Goal: Task Accomplishment & Management: Complete application form

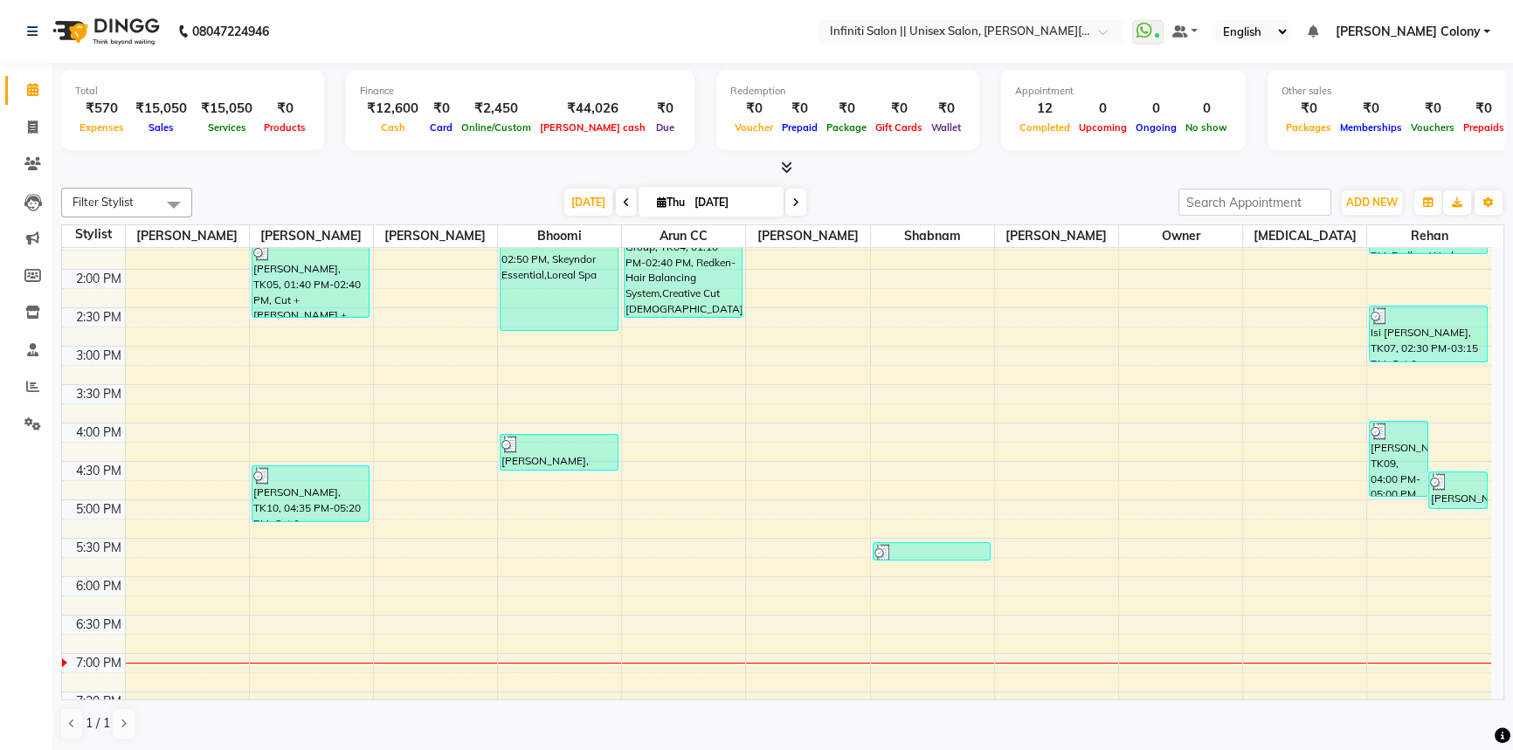
scroll to position [542, 0]
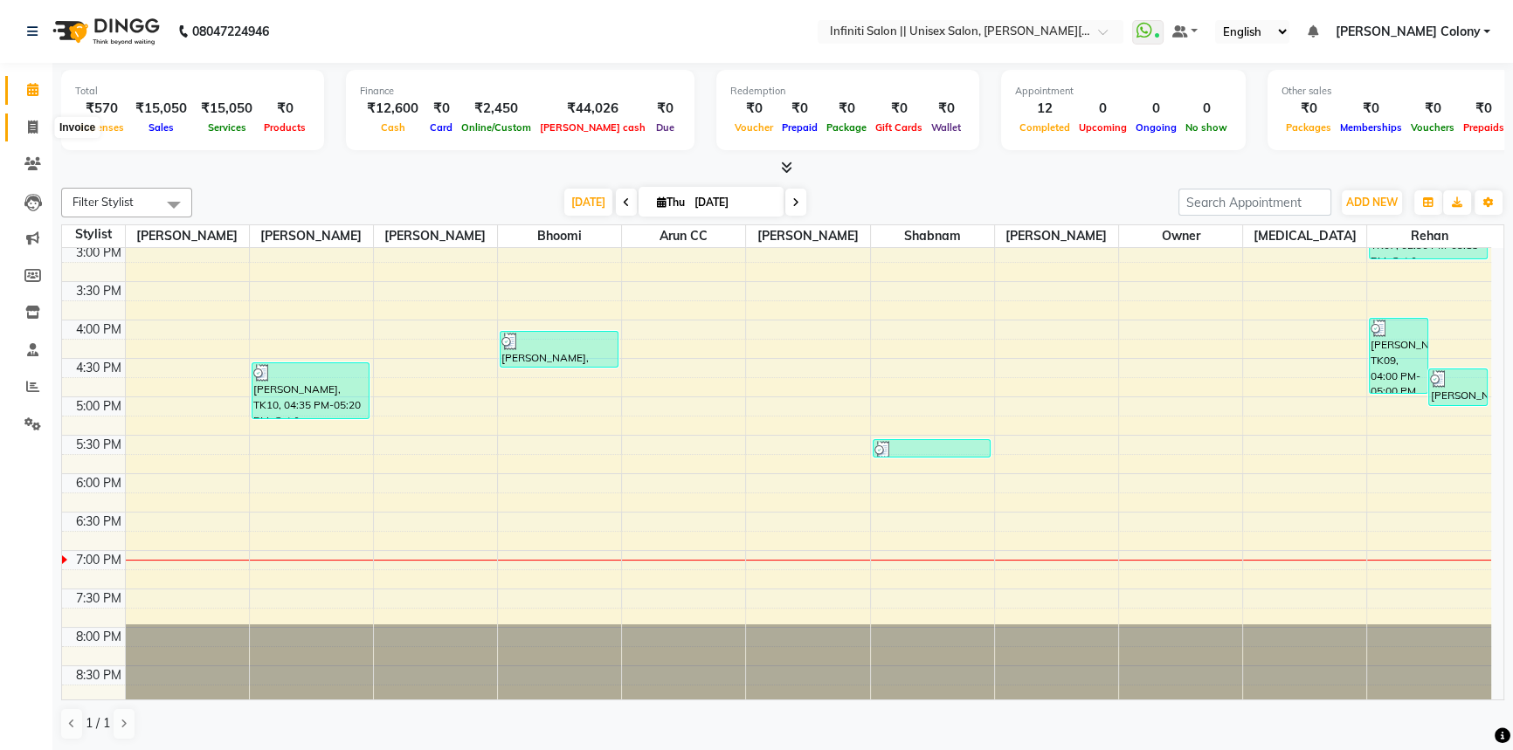
click at [33, 127] on icon at bounding box center [33, 127] width 10 height 13
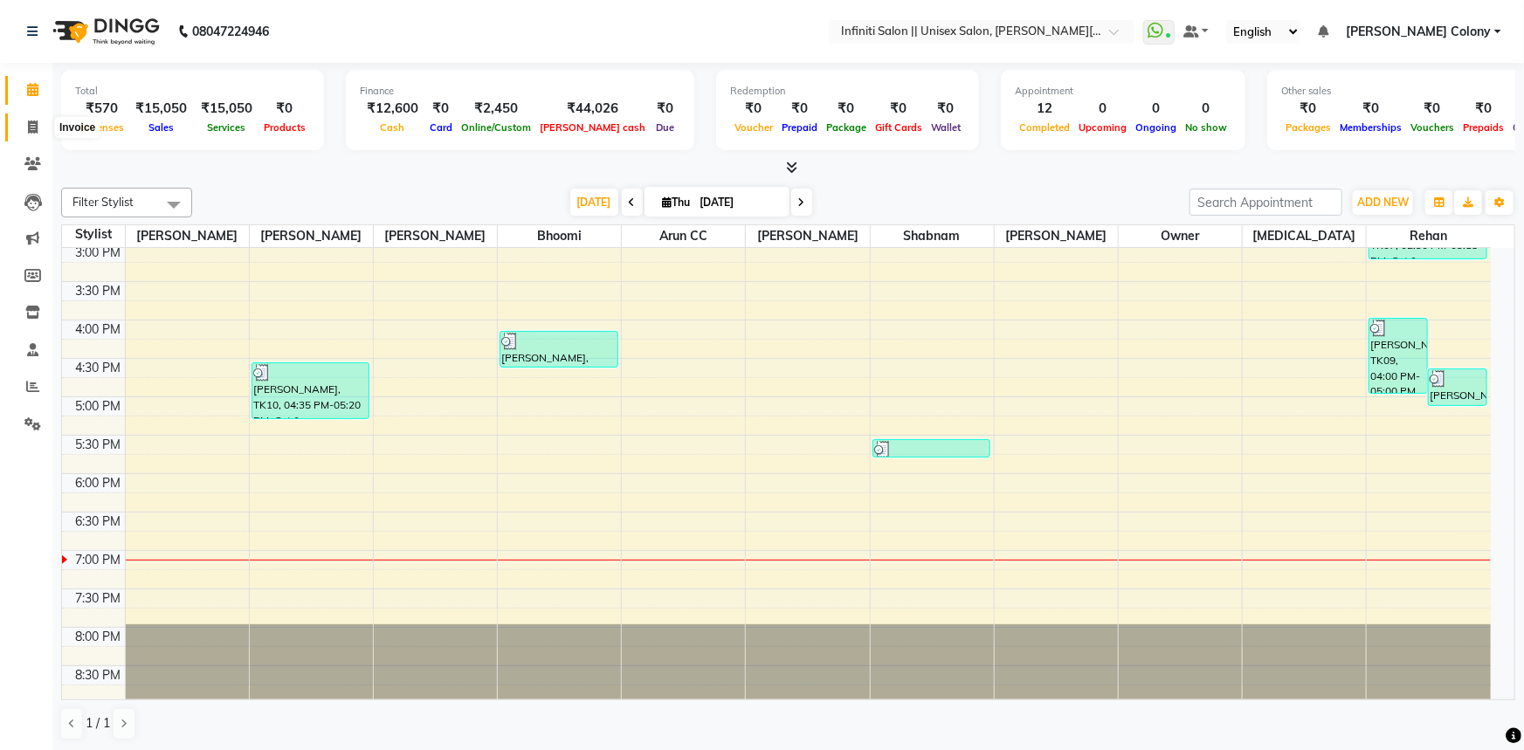
select select "8233"
select select "service"
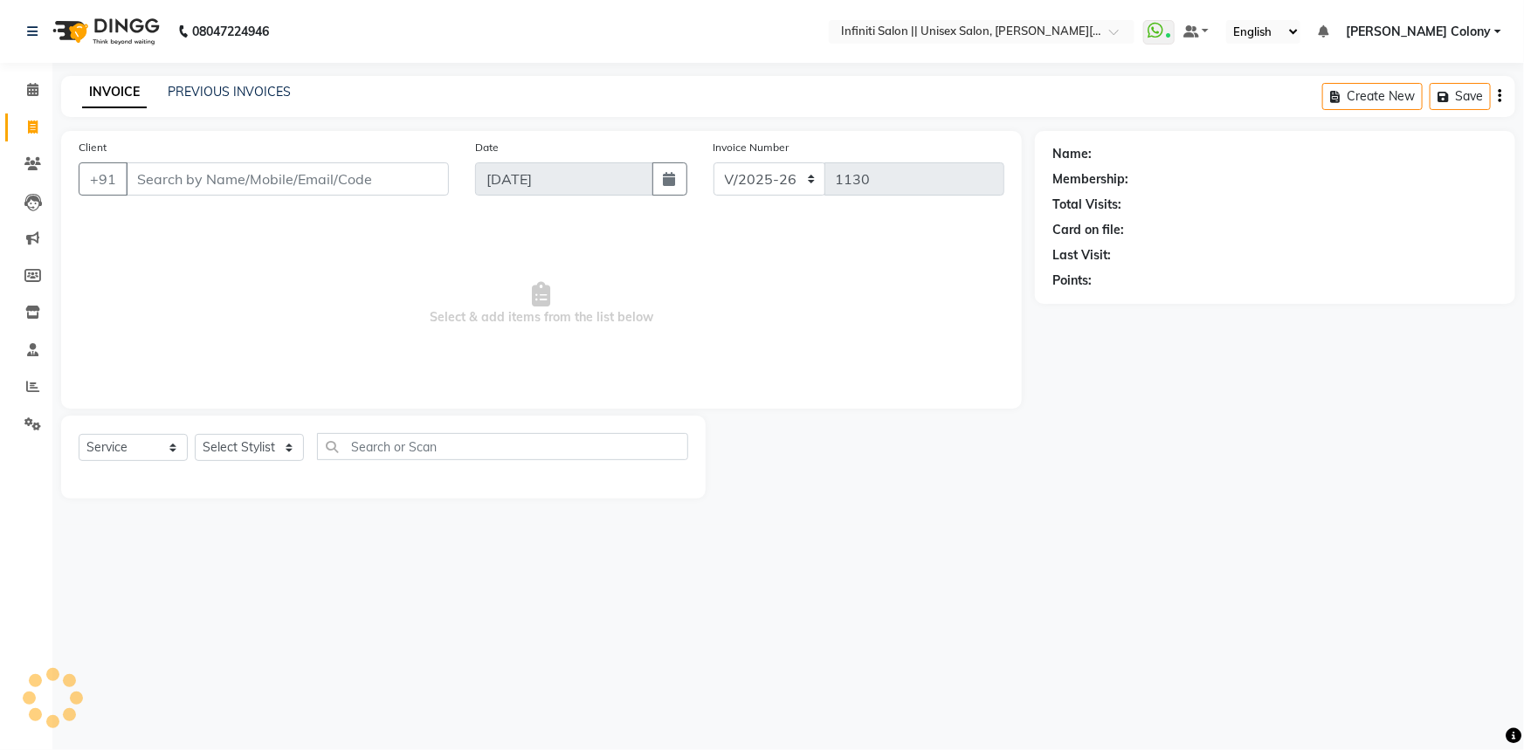
click at [220, 80] on div "INVOICE PREVIOUS INVOICES Create New Save" at bounding box center [788, 96] width 1454 height 41
click at [219, 93] on link "PREVIOUS INVOICES" at bounding box center [229, 92] width 123 height 16
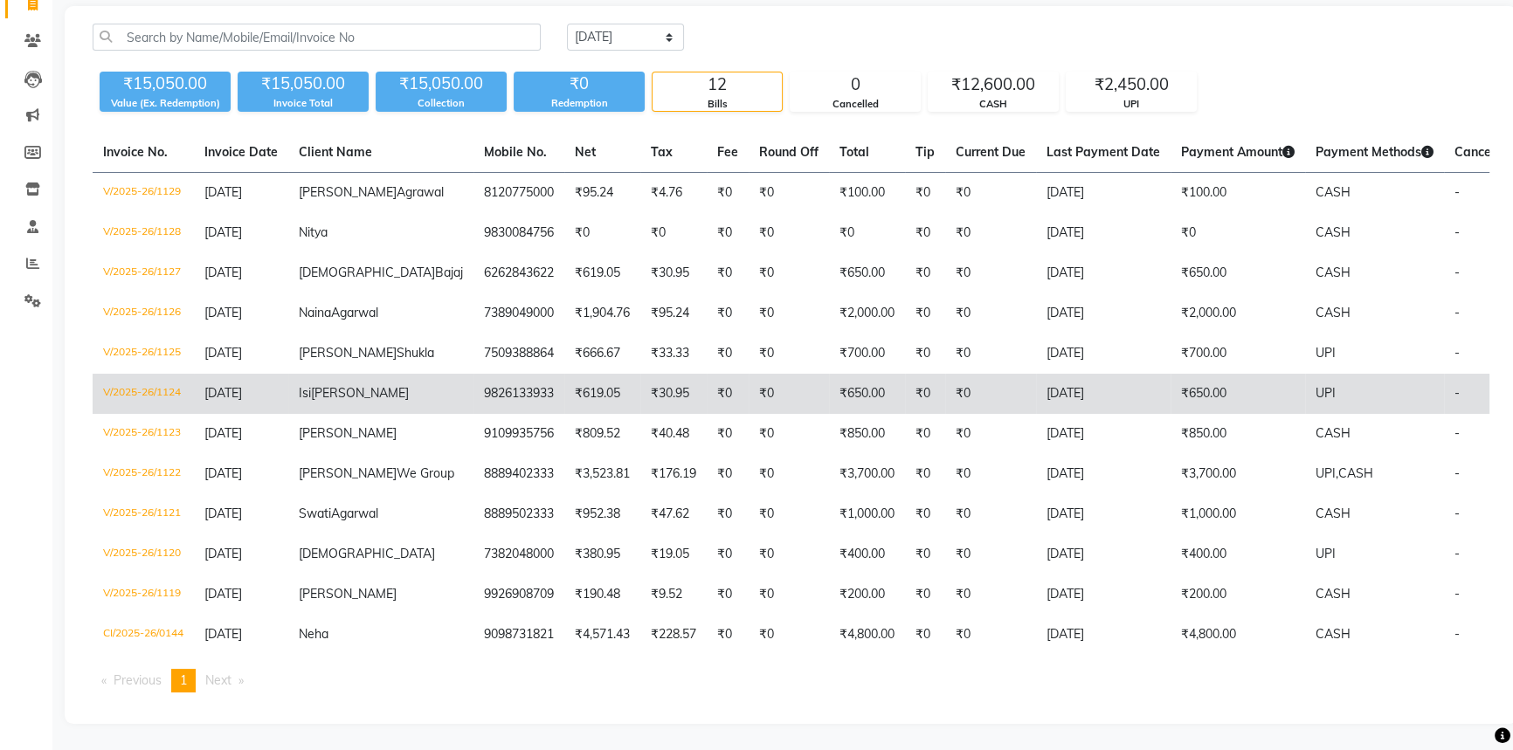
scroll to position [238, 0]
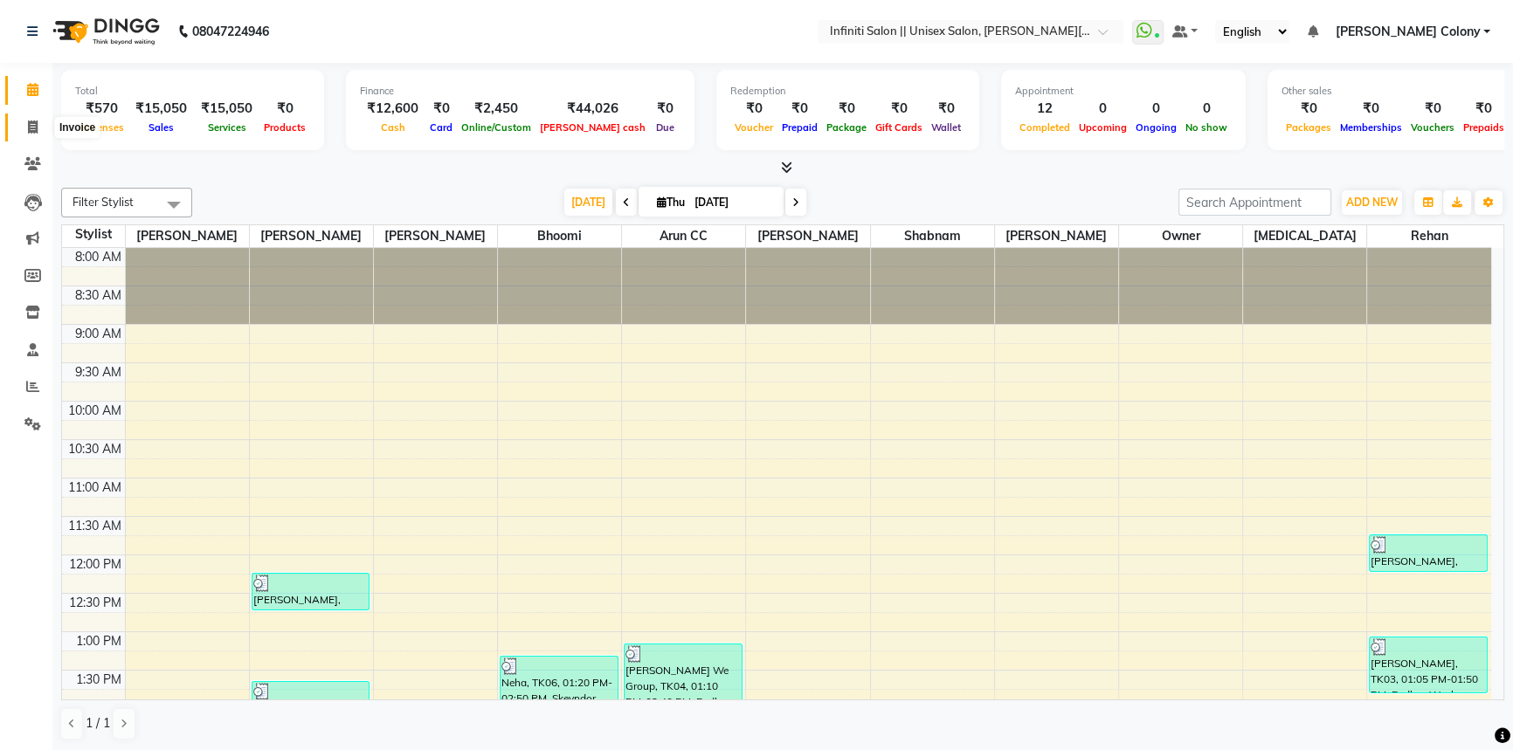
click at [20, 126] on span at bounding box center [32, 128] width 31 height 20
select select "service"
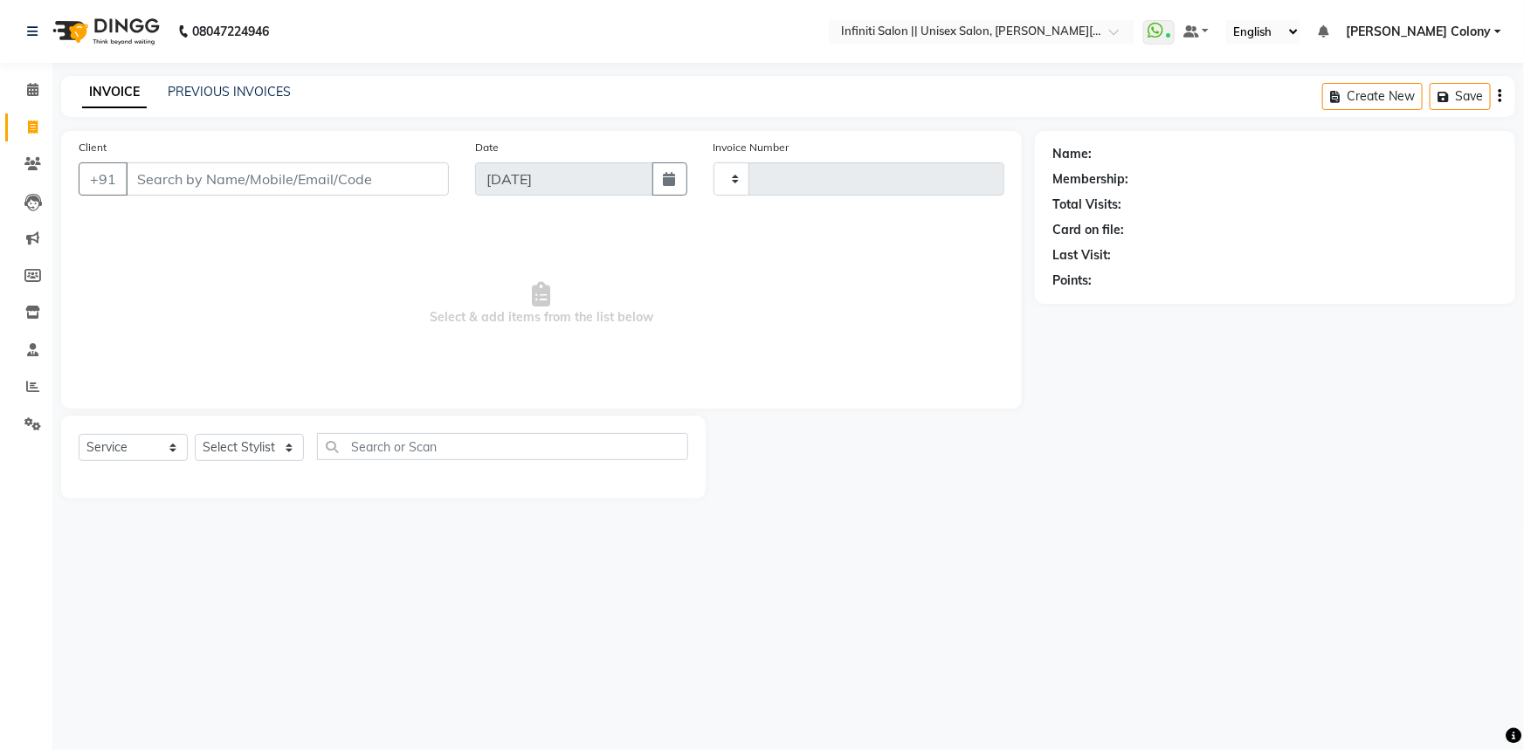
type input "1131"
select select "8233"
click at [198, 189] on input "Client" at bounding box center [287, 178] width 323 height 33
type input "9826330400"
click at [402, 175] on span "Add Client" at bounding box center [403, 178] width 69 height 17
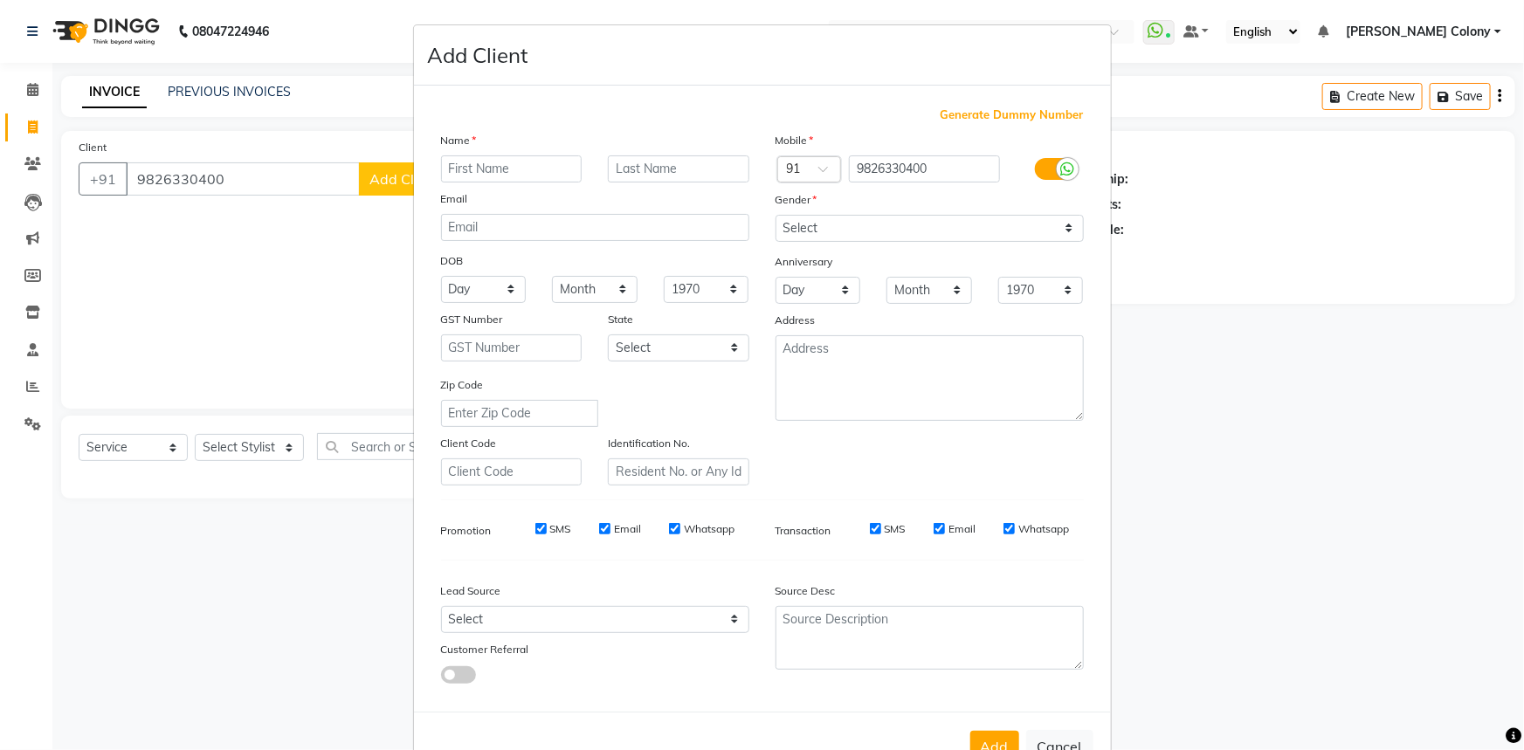
type input "J"
drag, startPoint x: 260, startPoint y: 335, endPoint x: 300, endPoint y: 328, distance: 39.9
click at [264, 335] on ngb-modal-window "Add Client Generate Dummy Number Name Email DOB Day 01 02 03 04 05 06 07 08 09 …" at bounding box center [762, 375] width 1524 height 750
click at [503, 165] on input "text" at bounding box center [511, 168] width 141 height 27
type input "Karan"
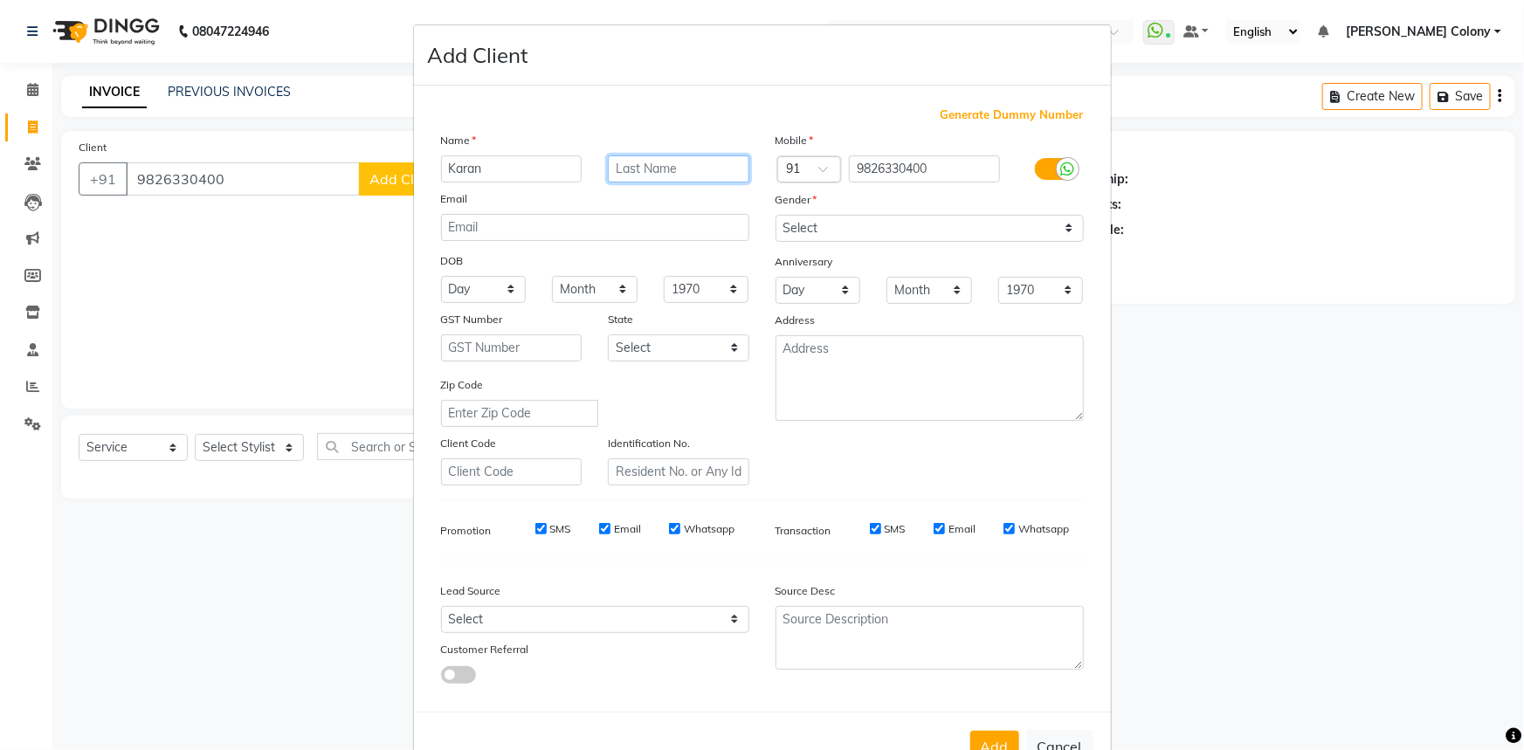
click at [651, 166] on input "text" at bounding box center [678, 168] width 141 height 27
type input "Ahhuja"
drag, startPoint x: 909, startPoint y: 229, endPoint x: 904, endPoint y: 237, distance: 9.4
click at [909, 230] on select "Select Male Female Other Prefer Not To Say" at bounding box center [929, 228] width 308 height 27
select select "male"
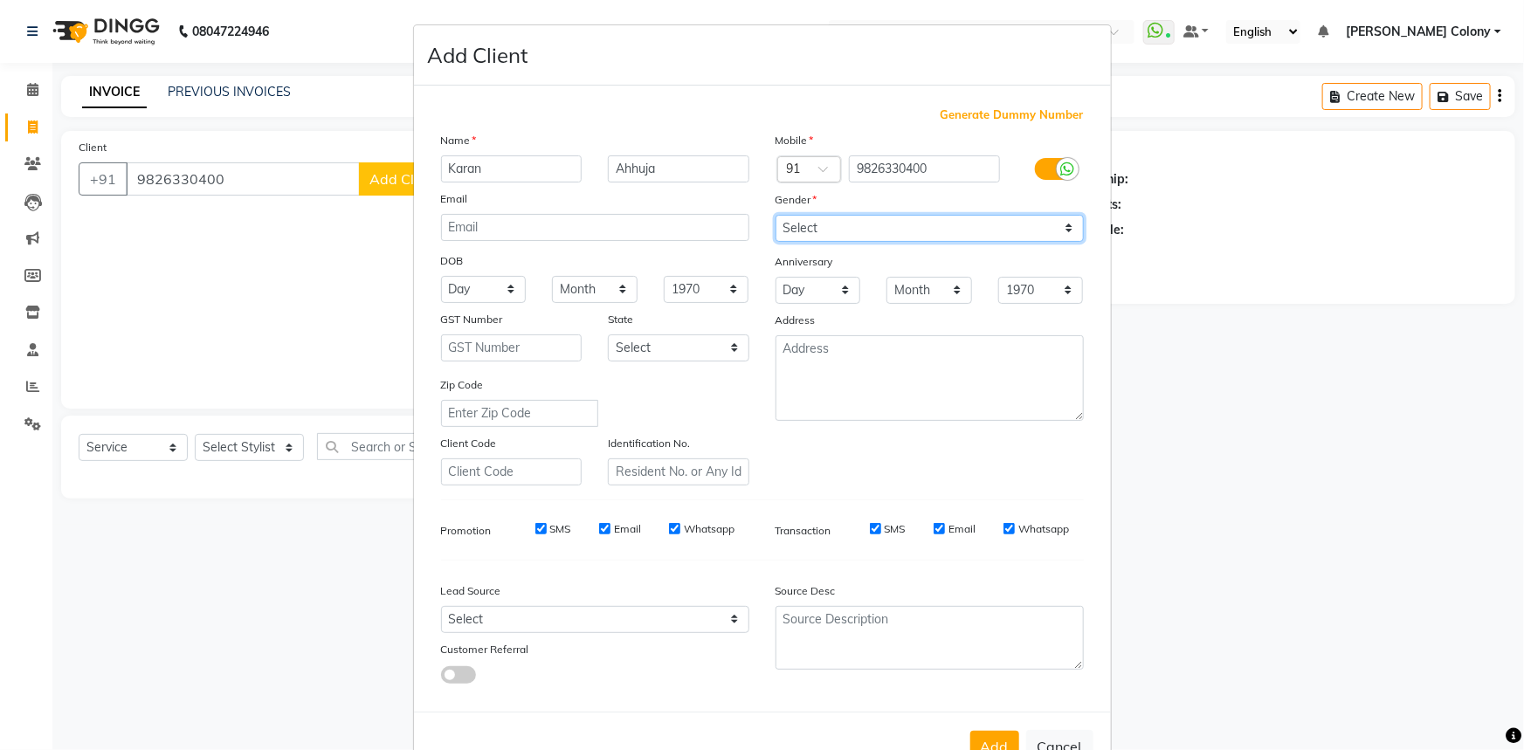
click at [775, 215] on select "Select Male Female Other Prefer Not To Say" at bounding box center [929, 228] width 308 height 27
click at [623, 169] on input "Ahhuja" at bounding box center [678, 168] width 141 height 27
type input "Ahuja"
click at [562, 289] on select "Month January February March April May June July August September October Novem…" at bounding box center [595, 289] width 86 height 27
select select "01"
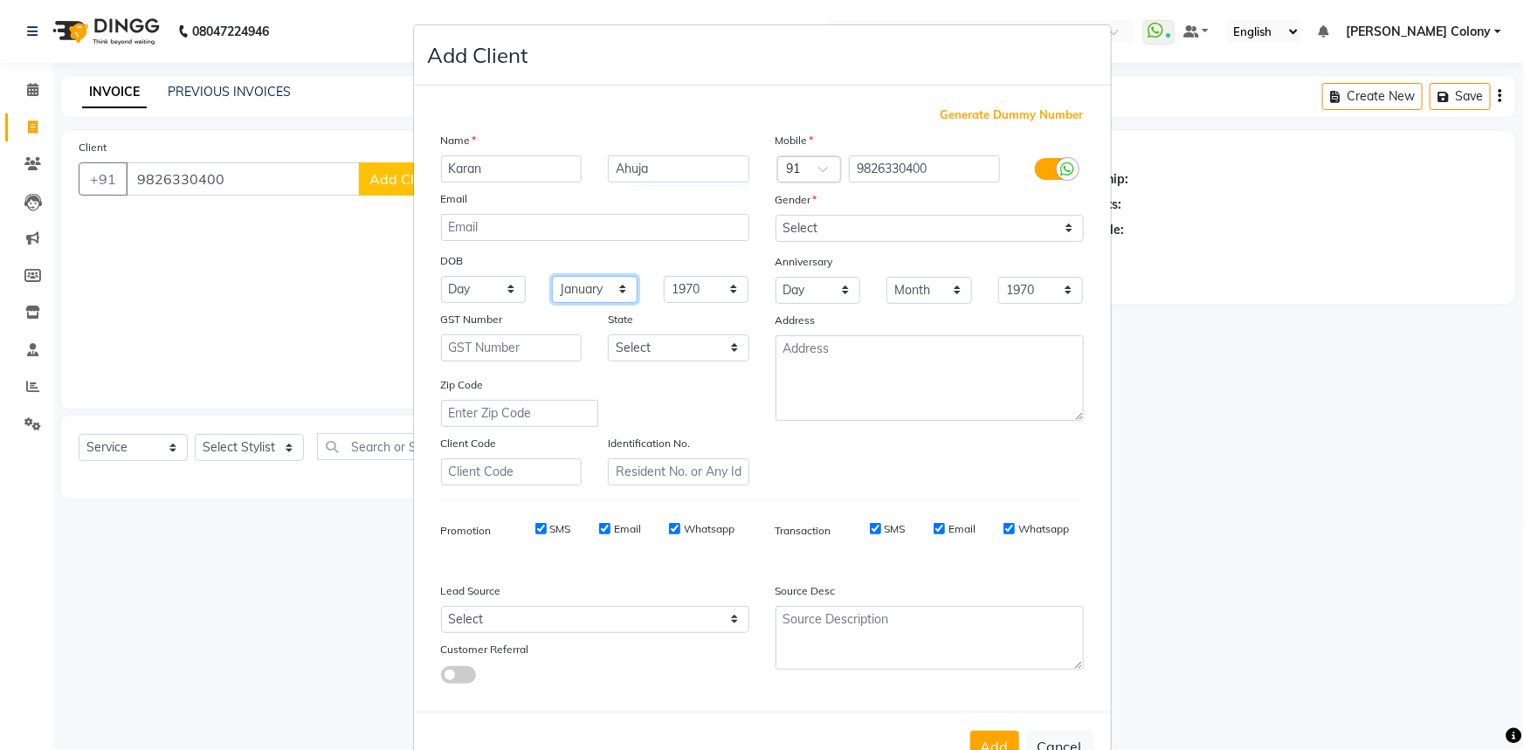
click at [552, 277] on select "Month January February March April May June July August September October Novem…" at bounding box center [595, 289] width 86 height 27
click at [490, 288] on select "Day 01 02 03 04 05 06 07 08 09 10 11 12 13 14 15 16 17 18 19 20 21 22 23 24 25 …" at bounding box center [484, 289] width 86 height 27
select select "11"
click at [441, 277] on select "Day 01 02 03 04 05 06 07 08 09 10 11 12 13 14 15 16 17 18 19 20 21 22 23 24 25 …" at bounding box center [484, 289] width 86 height 27
click at [527, 618] on select "Select Walk-in Referral Internet Friend Word of Mouth Advertisement Facebook Ju…" at bounding box center [595, 619] width 308 height 27
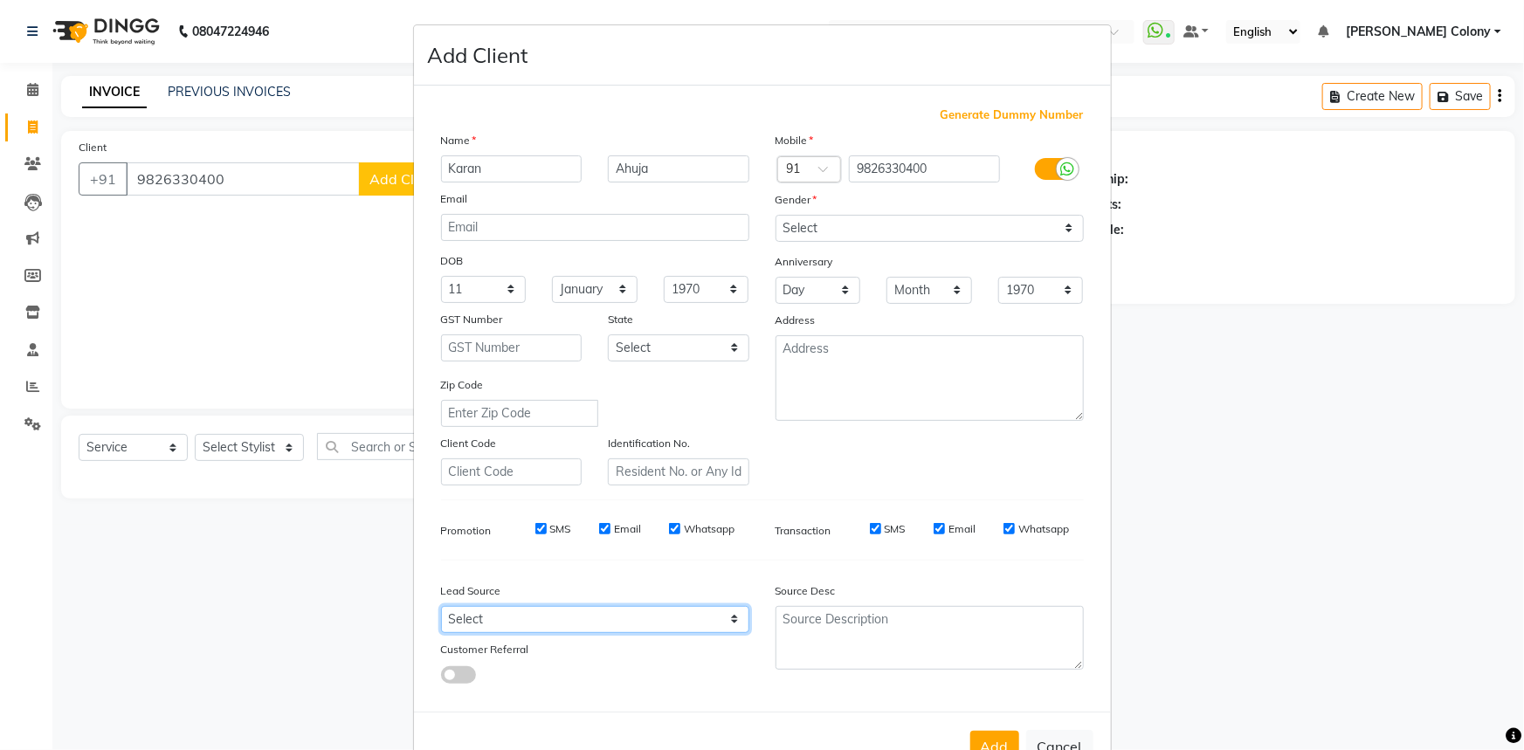
select select "54379"
click at [441, 610] on select "Select Walk-in Referral Internet Friend Word of Mouth Advertisement Facebook Ju…" at bounding box center [595, 619] width 308 height 27
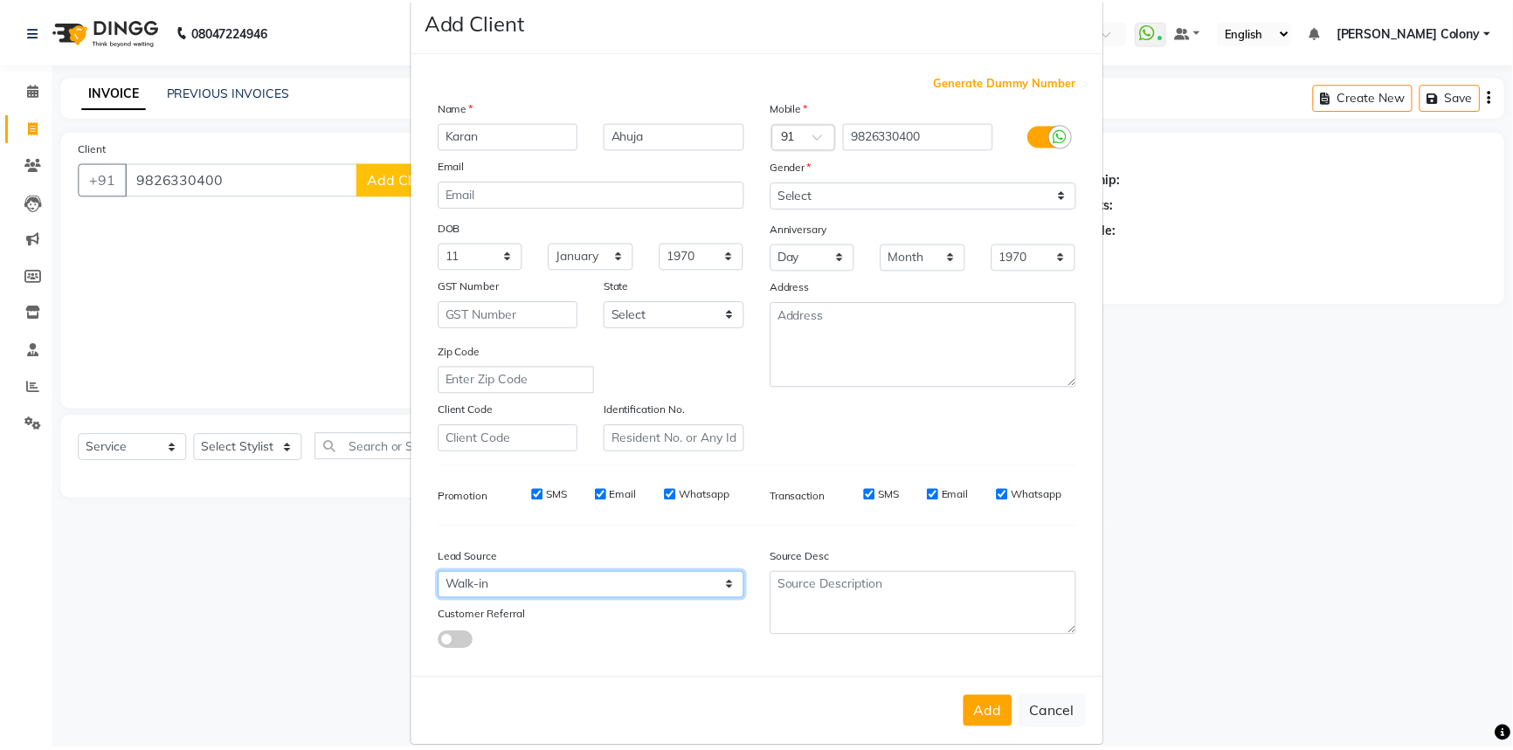
scroll to position [61, 0]
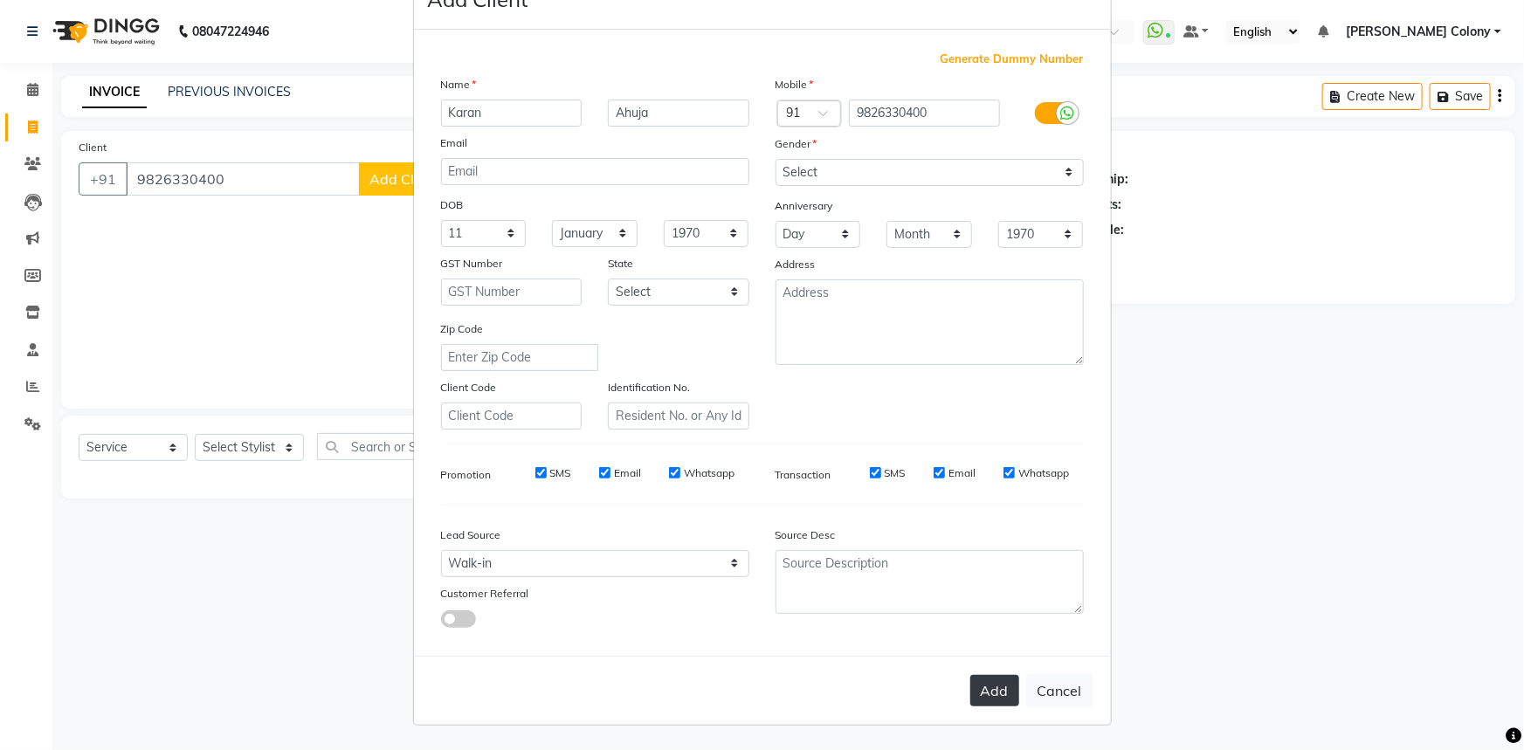
drag, startPoint x: 978, startPoint y: 693, endPoint x: 895, endPoint y: 672, distance: 85.4
click at [976, 690] on button "Add" at bounding box center [994, 690] width 49 height 31
select select
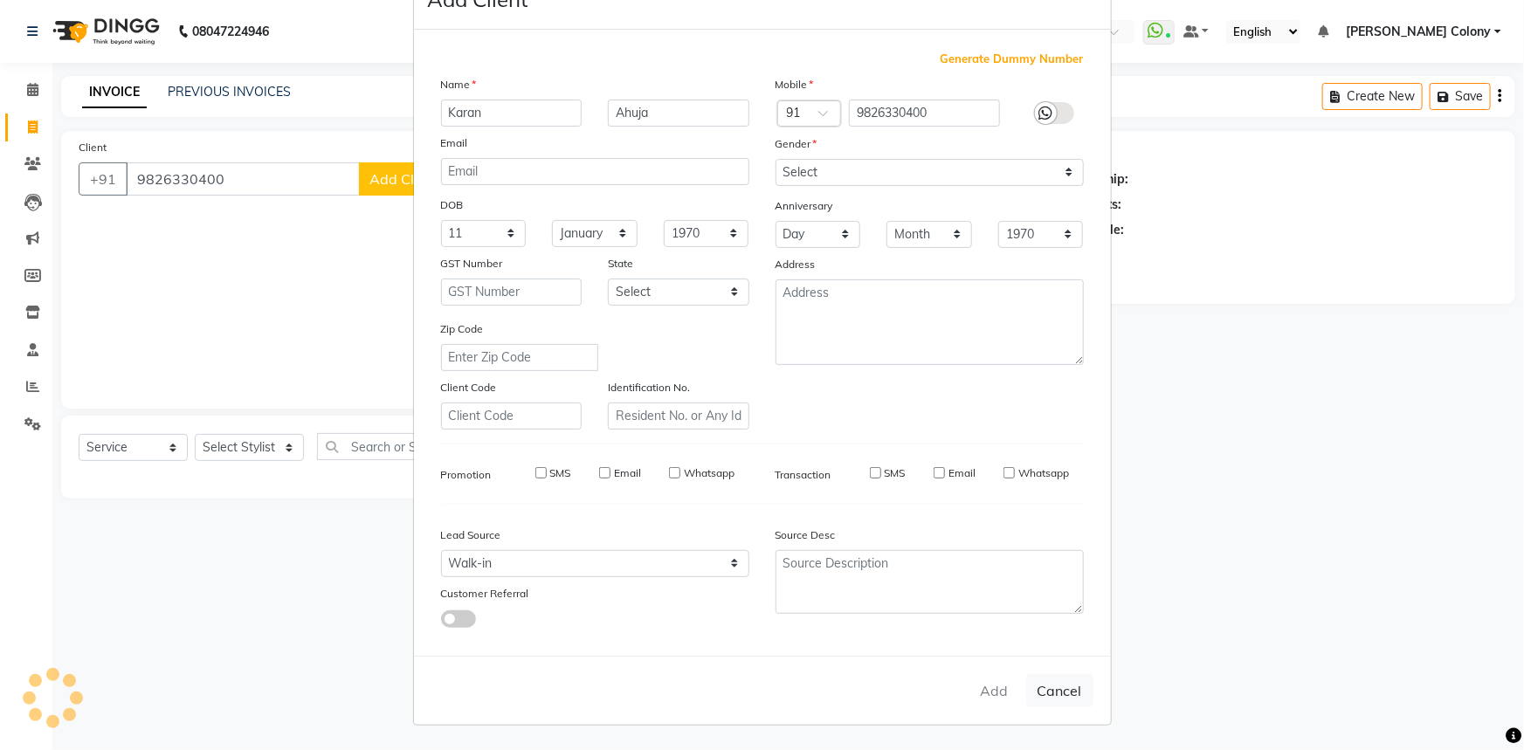
select select
checkbox input "false"
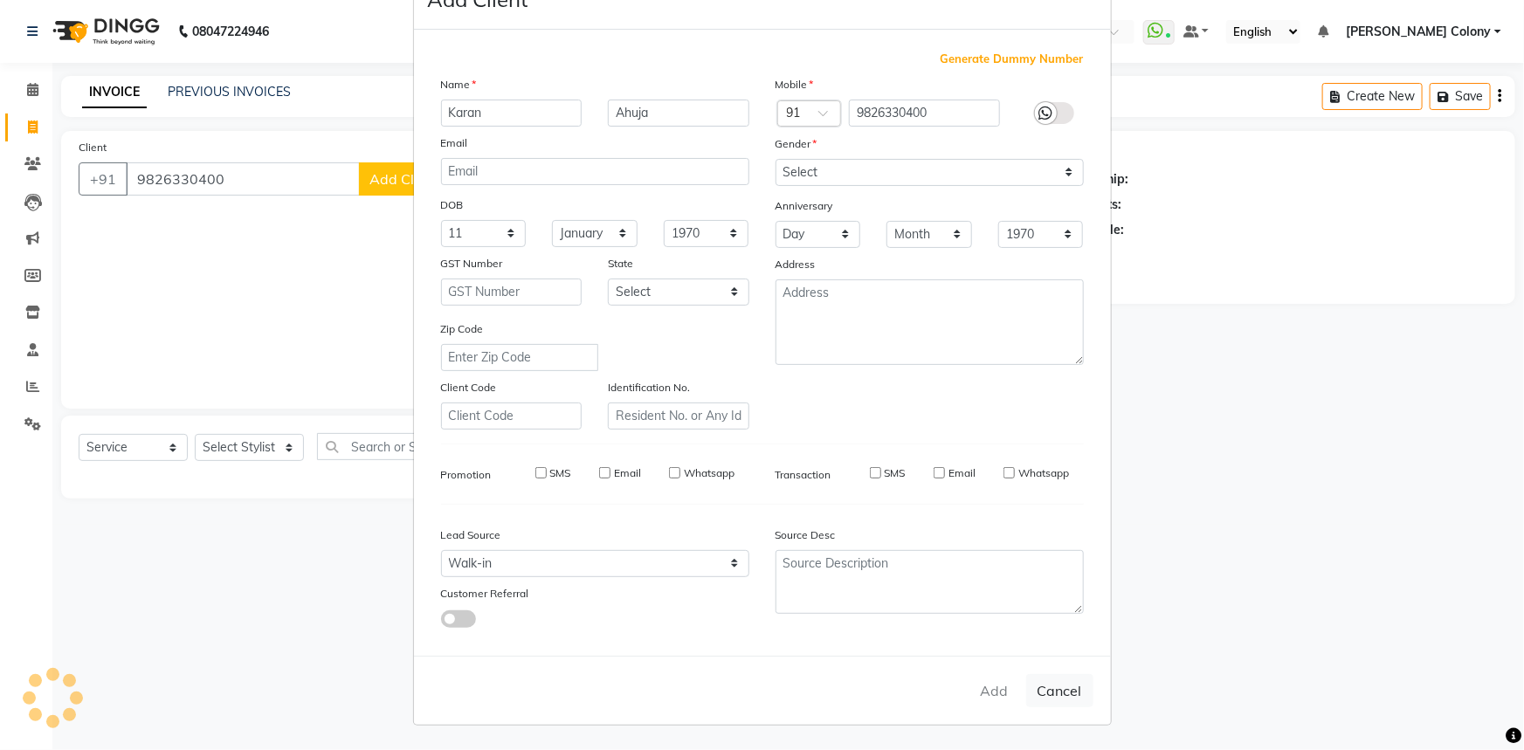
checkbox input "false"
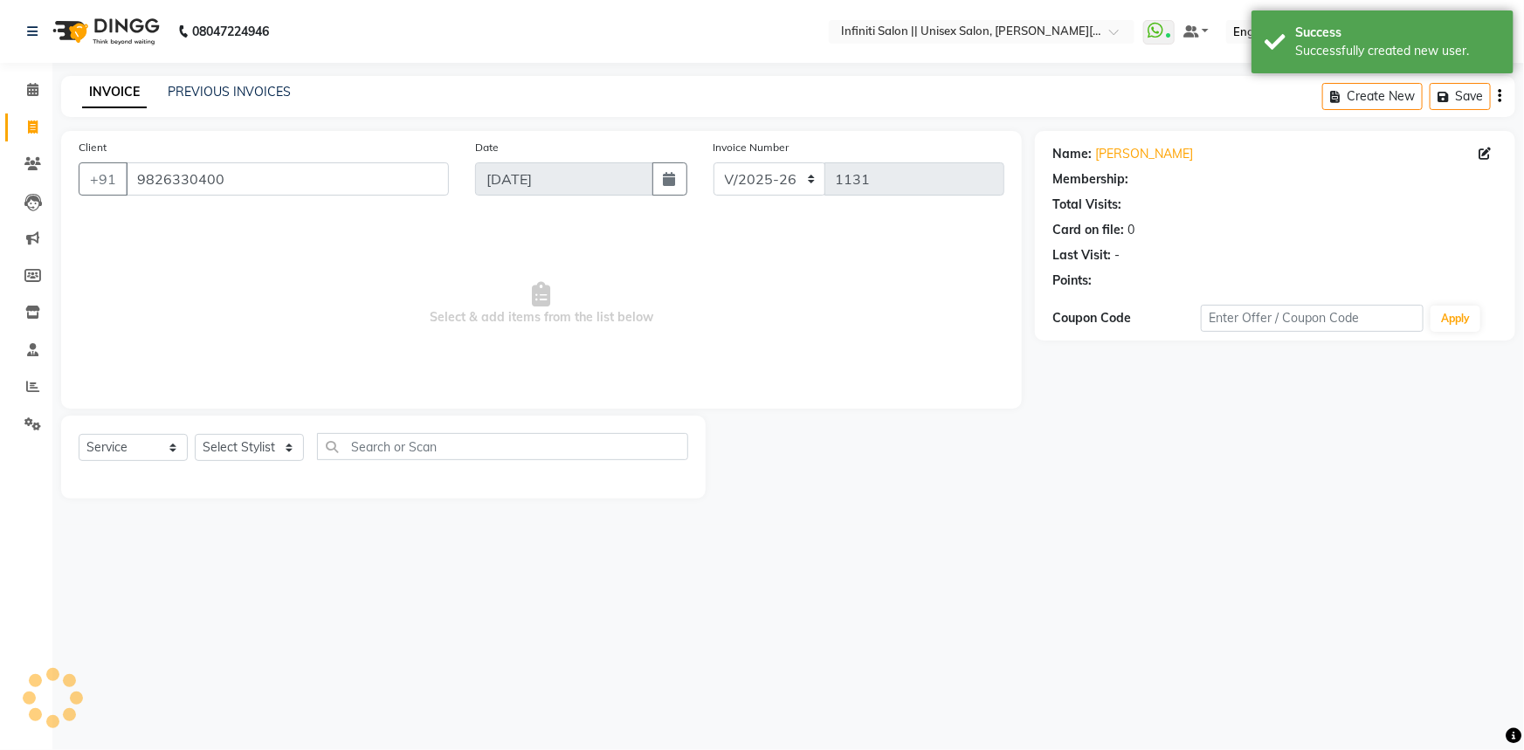
select select "1: Object"
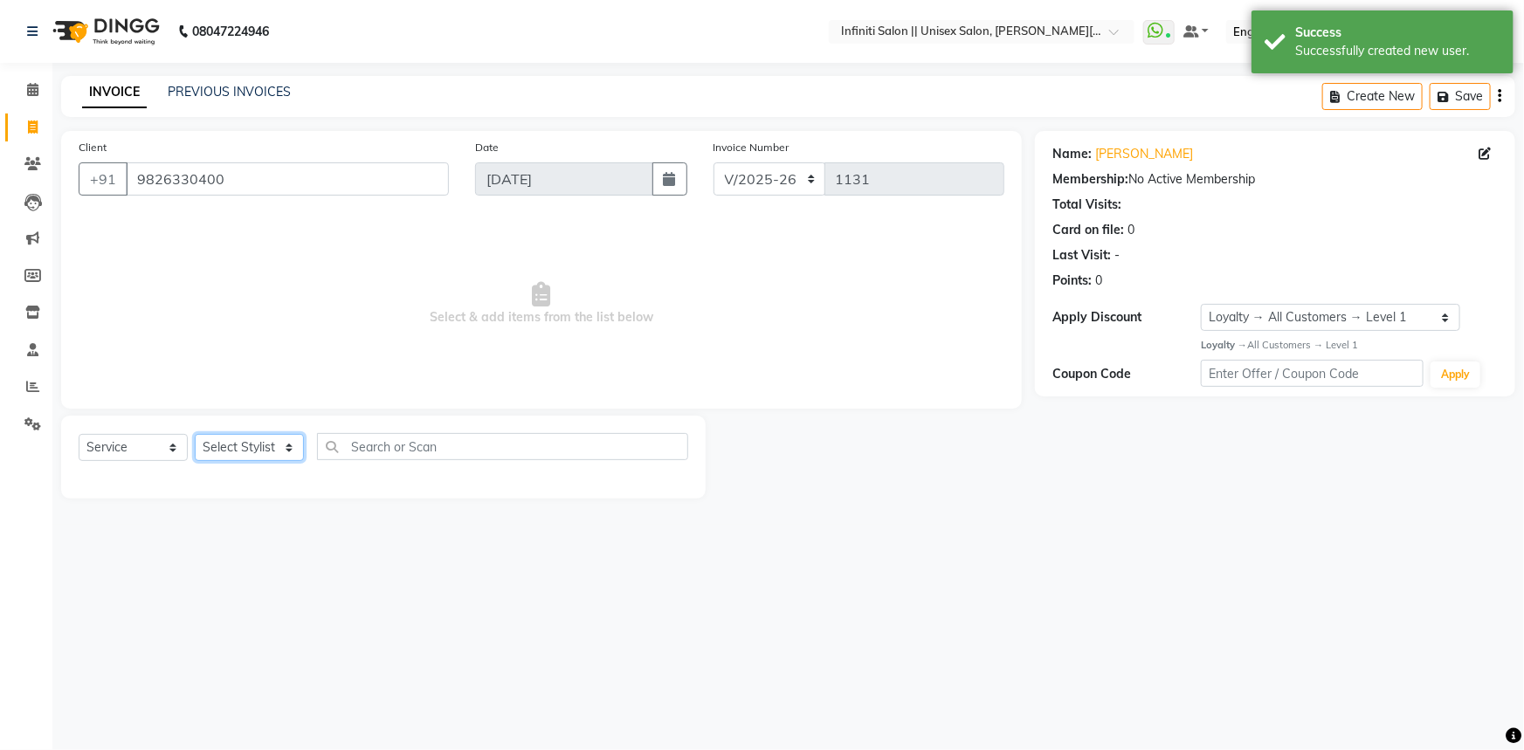
click at [256, 448] on select "Select Stylist Anjali Mahato Arun CC Ayush Bhoomi Dilshad Ahmad Ishu Moye Nikit…" at bounding box center [249, 447] width 109 height 27
select select "93505"
click at [195, 434] on select "Select Stylist Anjali Mahato Arun CC Ayush Bhoomi Dilshad Ahmad Ishu Moye Nikit…" at bounding box center [249, 447] width 109 height 27
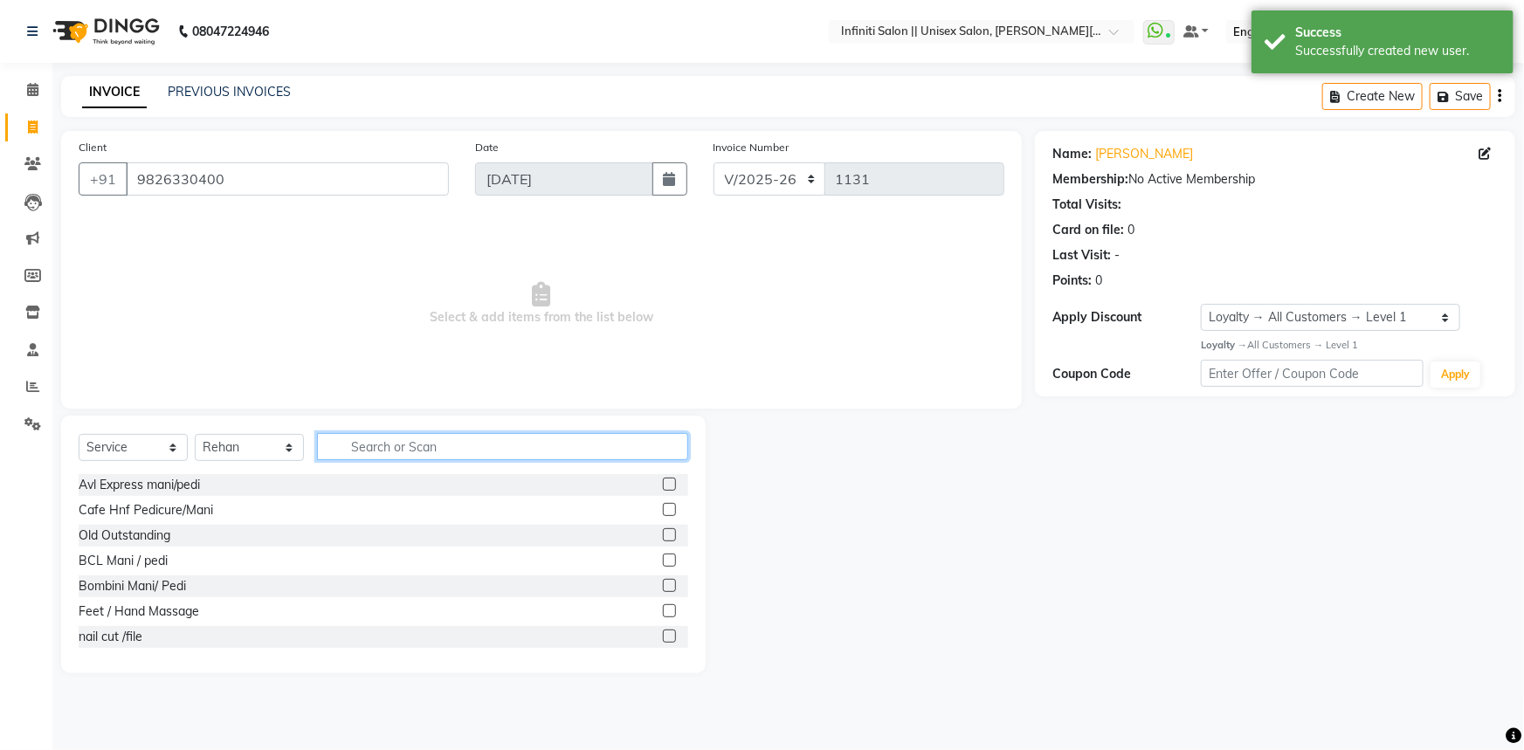
click at [385, 456] on input "text" at bounding box center [502, 446] width 371 height 27
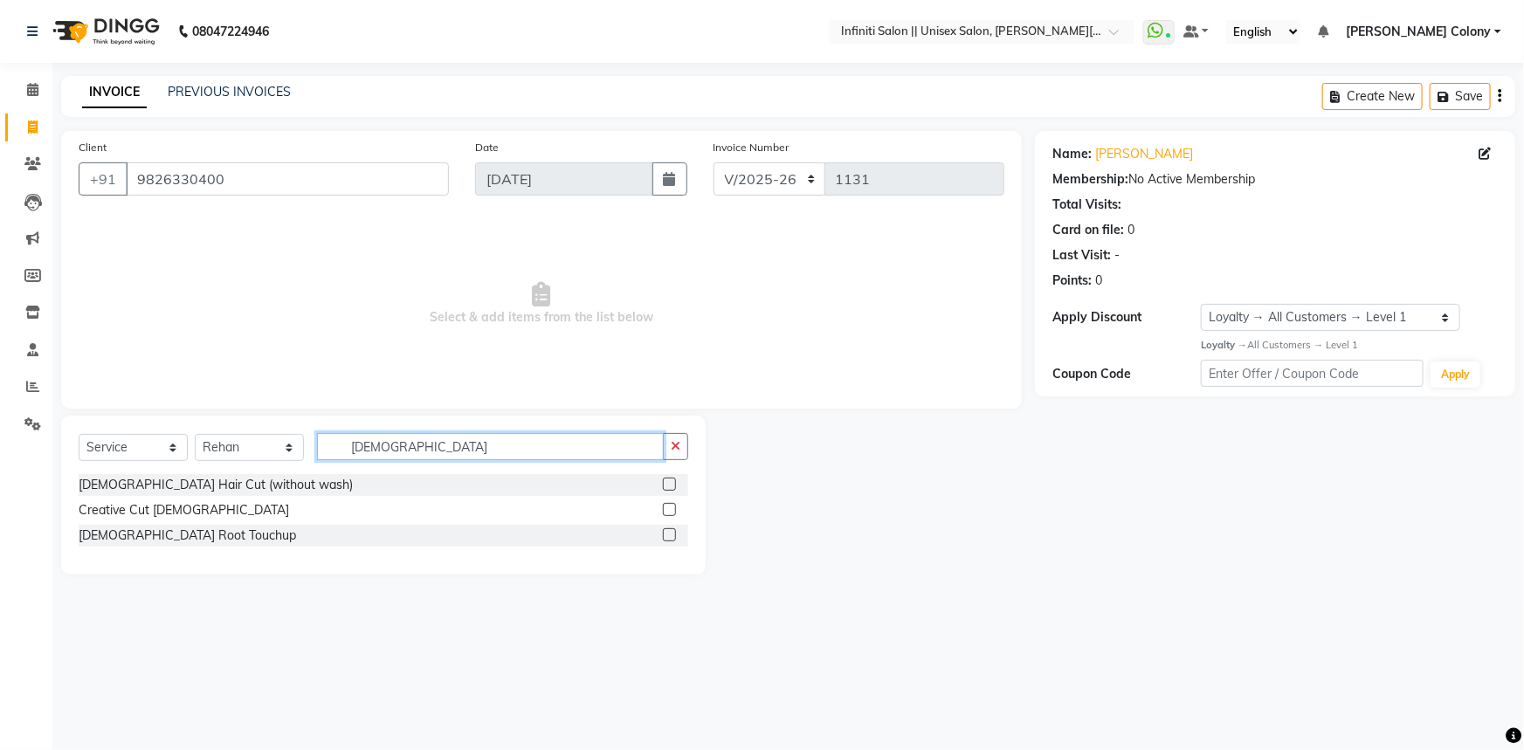
type input "male"
drag, startPoint x: 672, startPoint y: 489, endPoint x: 651, endPoint y: 489, distance: 21.8
click at [668, 489] on label at bounding box center [669, 484] width 13 height 13
click at [668, 489] on input "checkbox" at bounding box center [668, 484] width 11 height 11
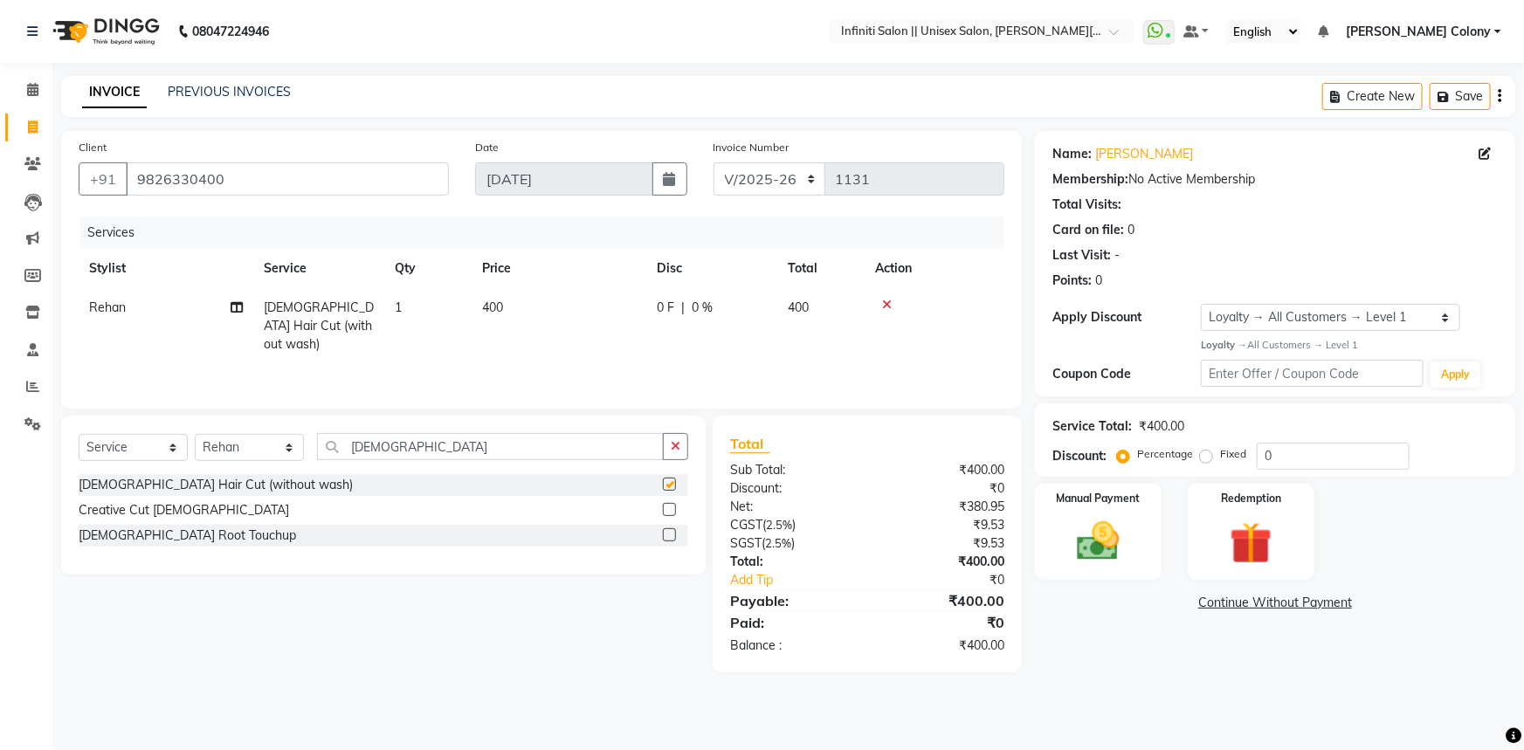
checkbox input "false"
click at [383, 457] on div "Select Service Product Membership Package Voucher Prepaid Gift Card Select Styl…" at bounding box center [384, 453] width 610 height 41
drag, startPoint x: 383, startPoint y: 454, endPoint x: 250, endPoint y: 480, distance: 136.2
click at [250, 480] on div "Select Service Product Membership Package Voucher Prepaid Gift Card Select Styl…" at bounding box center [383, 495] width 644 height 159
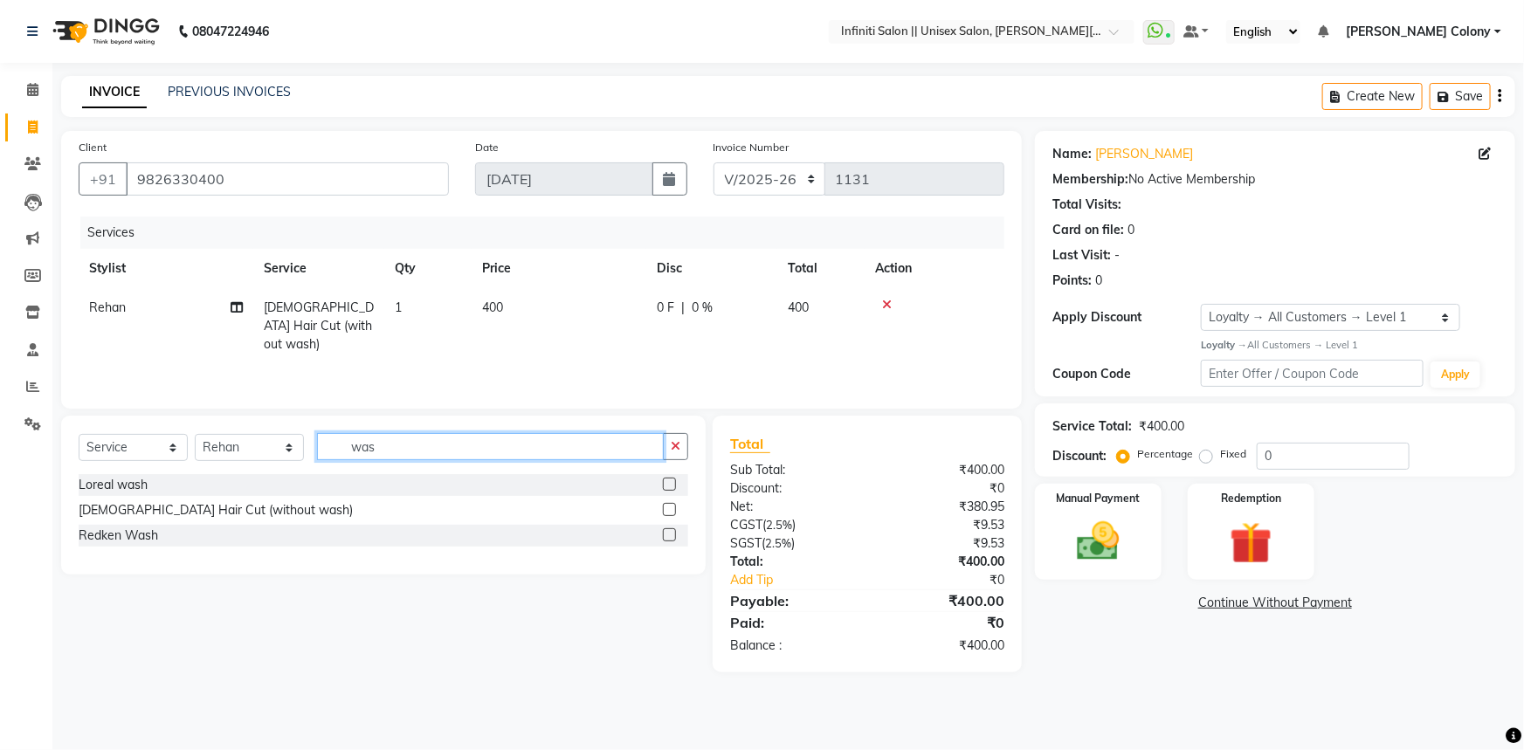
type input "was"
click at [669, 481] on label at bounding box center [669, 484] width 13 height 13
click at [669, 481] on input "checkbox" at bounding box center [668, 484] width 11 height 11
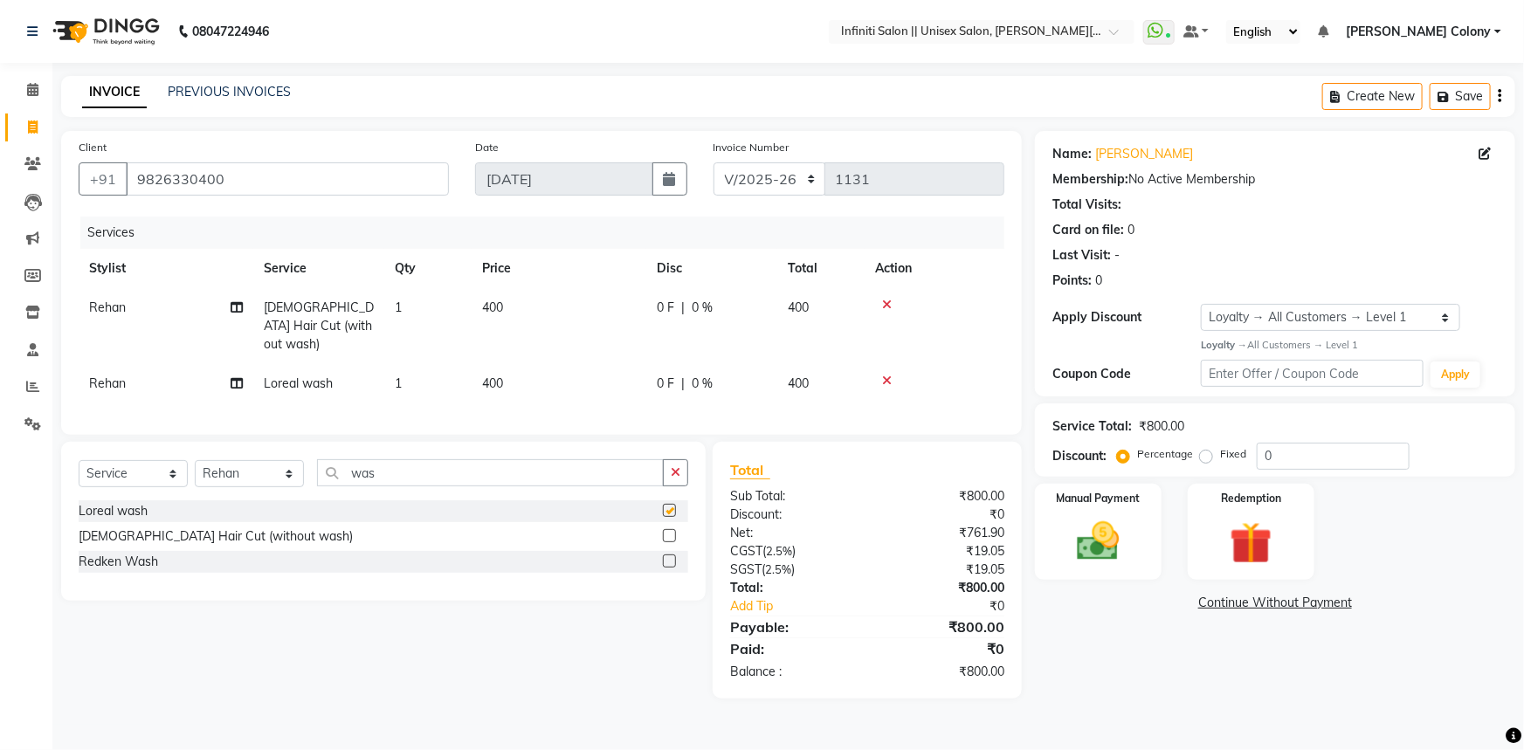
checkbox input "false"
click at [526, 364] on td "400" at bounding box center [559, 383] width 175 height 39
select select "93505"
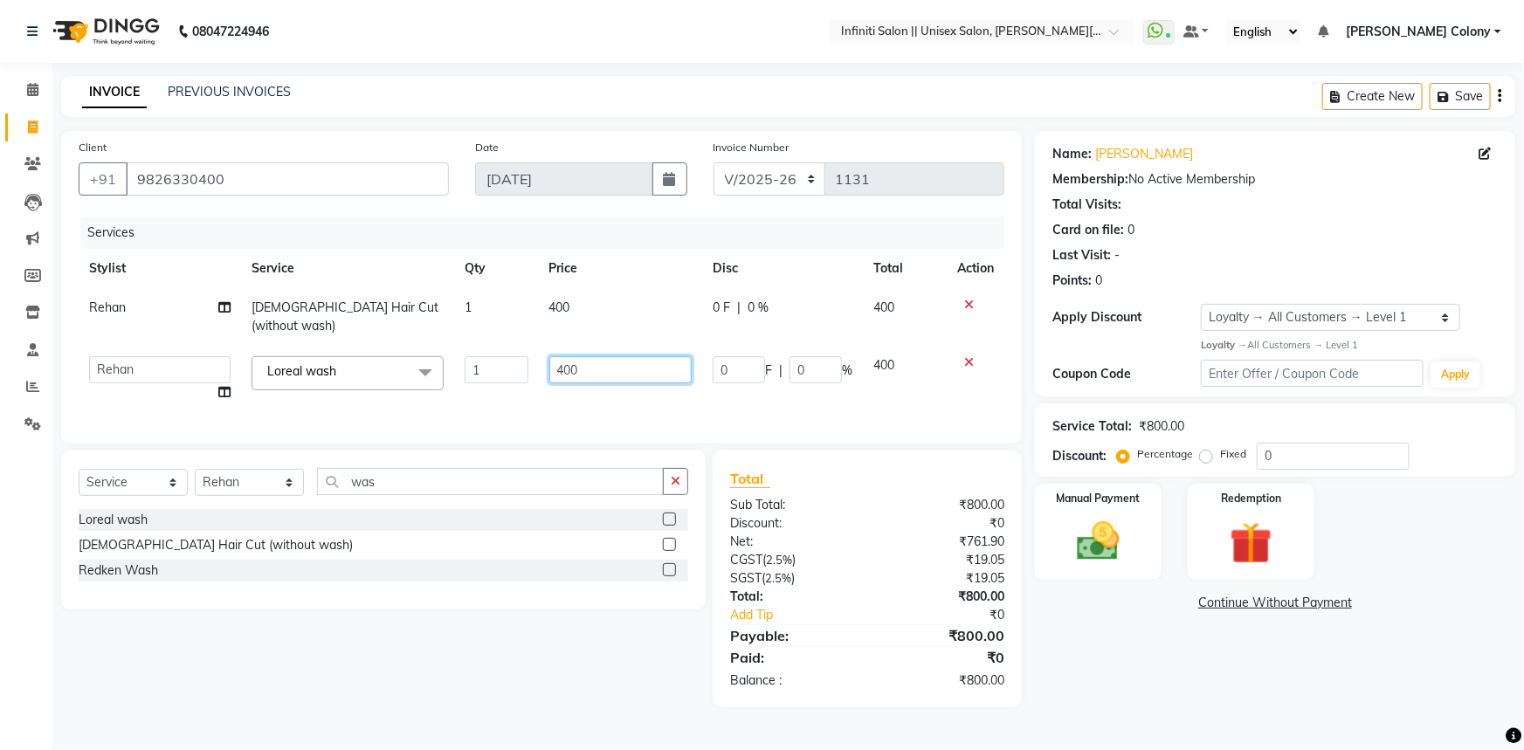
drag, startPoint x: 590, startPoint y: 350, endPoint x: 430, endPoint y: 396, distance: 167.2
click at [430, 396] on div "Services Stylist Service Qty Price Disc Total Action Rehan Male Hair Cut (witho…" at bounding box center [542, 322] width 926 height 210
type input "300"
click at [463, 397] on div "Services Stylist Service Qty Price Disc Total Action Rehan Male Hair Cut (witho…" at bounding box center [542, 322] width 926 height 210
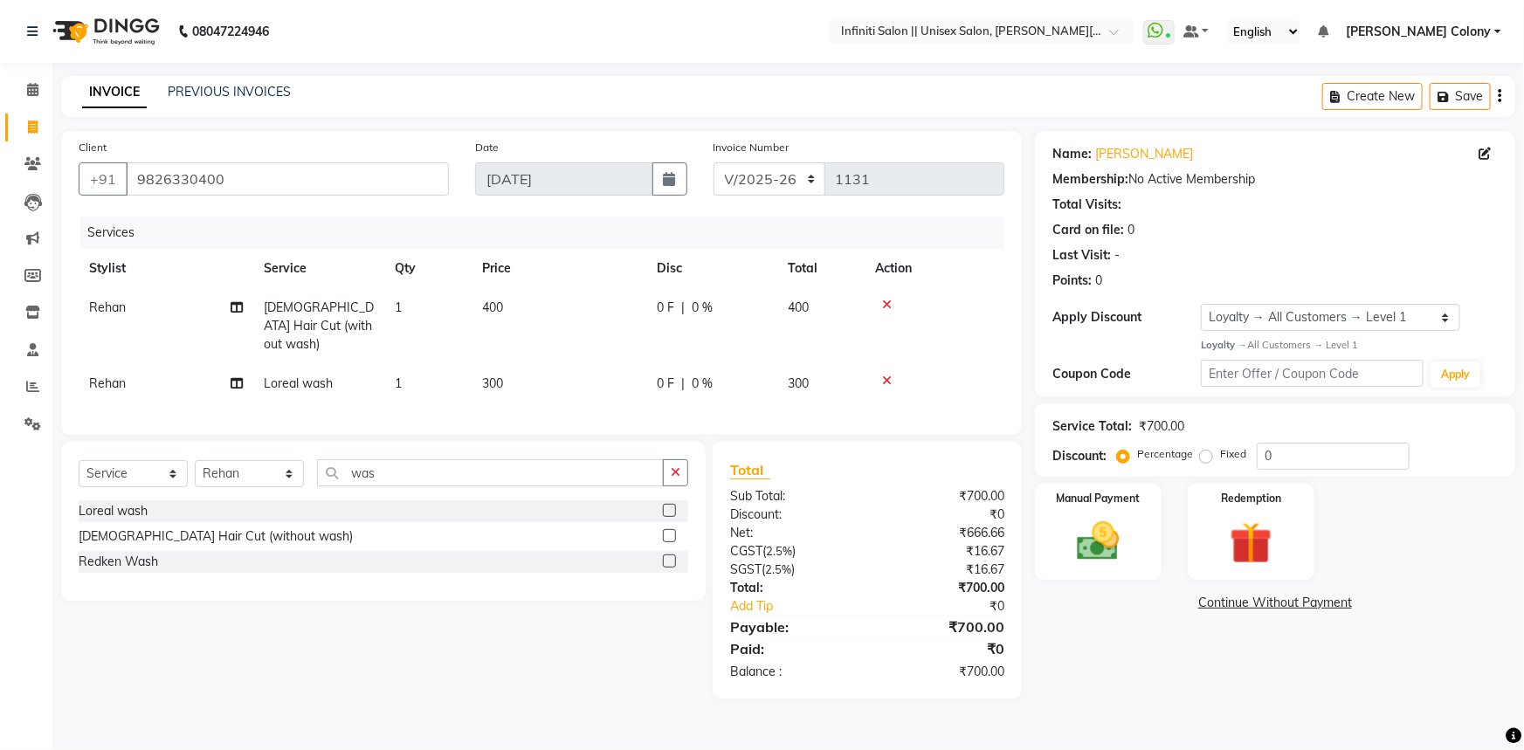
click at [678, 364] on td "0 F | 0 %" at bounding box center [711, 383] width 131 height 39
select select "93505"
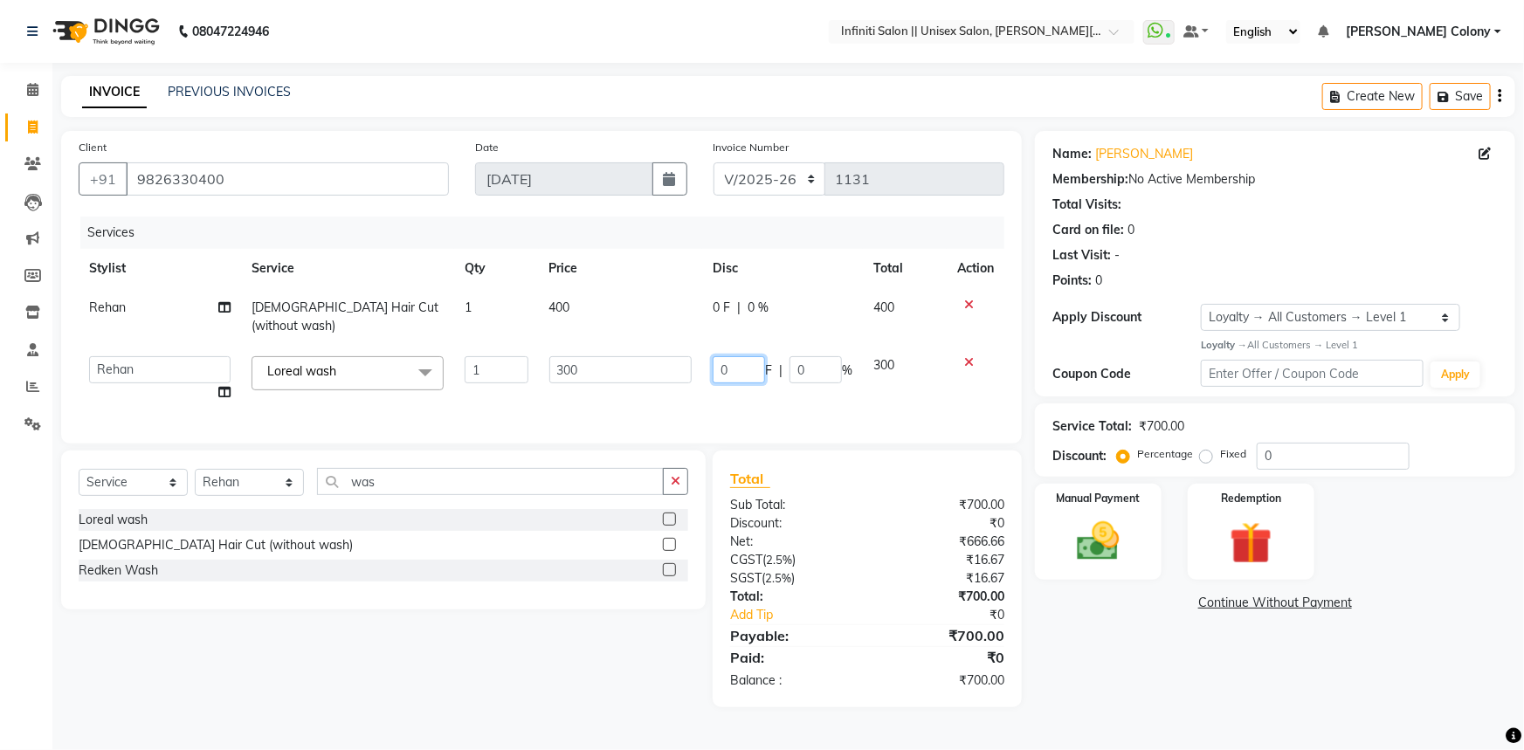
click at [743, 356] on input "0" at bounding box center [739, 369] width 52 height 27
type input "0100"
click at [1094, 534] on img at bounding box center [1099, 541] width 72 height 51
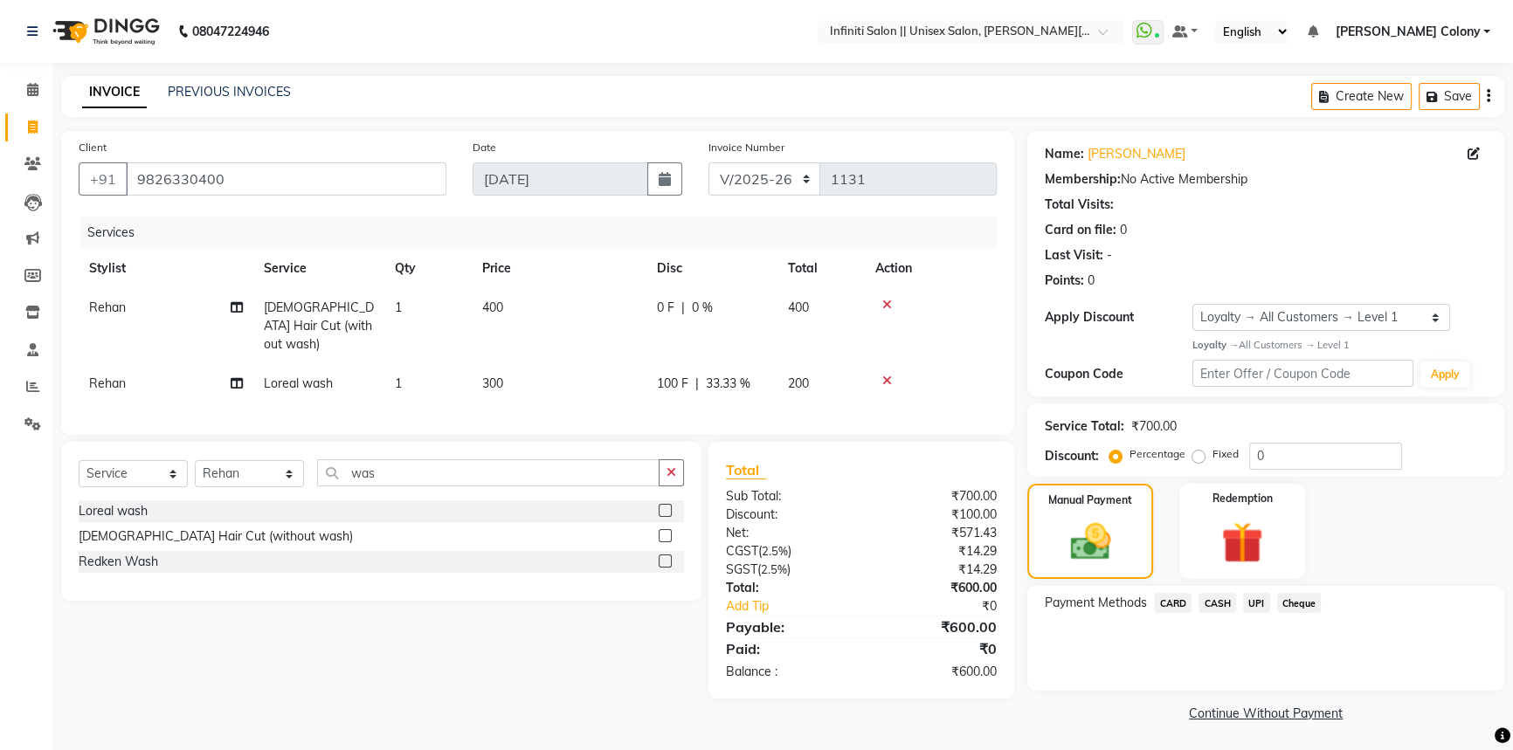
click at [1252, 605] on span "UPI" at bounding box center [1256, 603] width 27 height 20
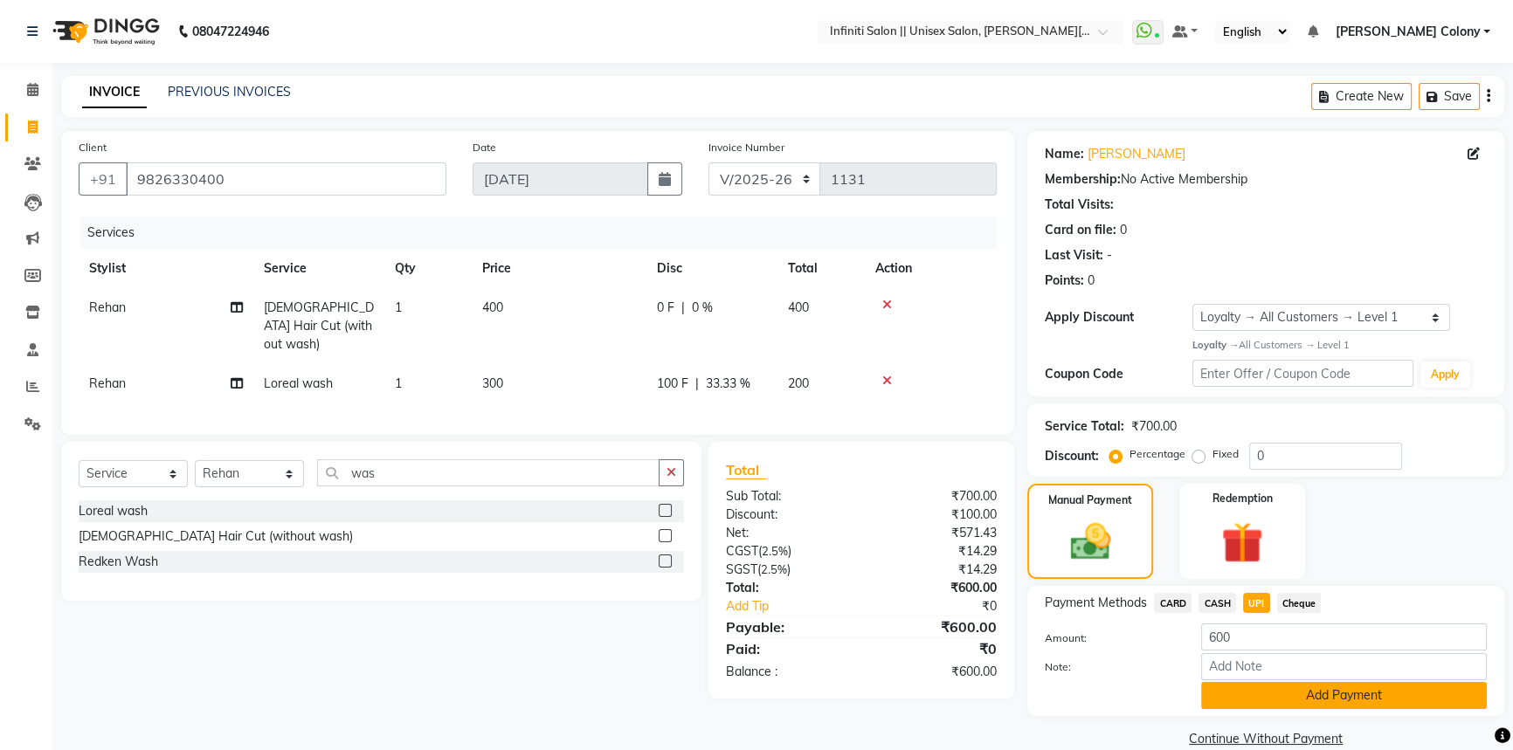
click at [1231, 693] on button "Add Payment" at bounding box center [1344, 695] width 286 height 27
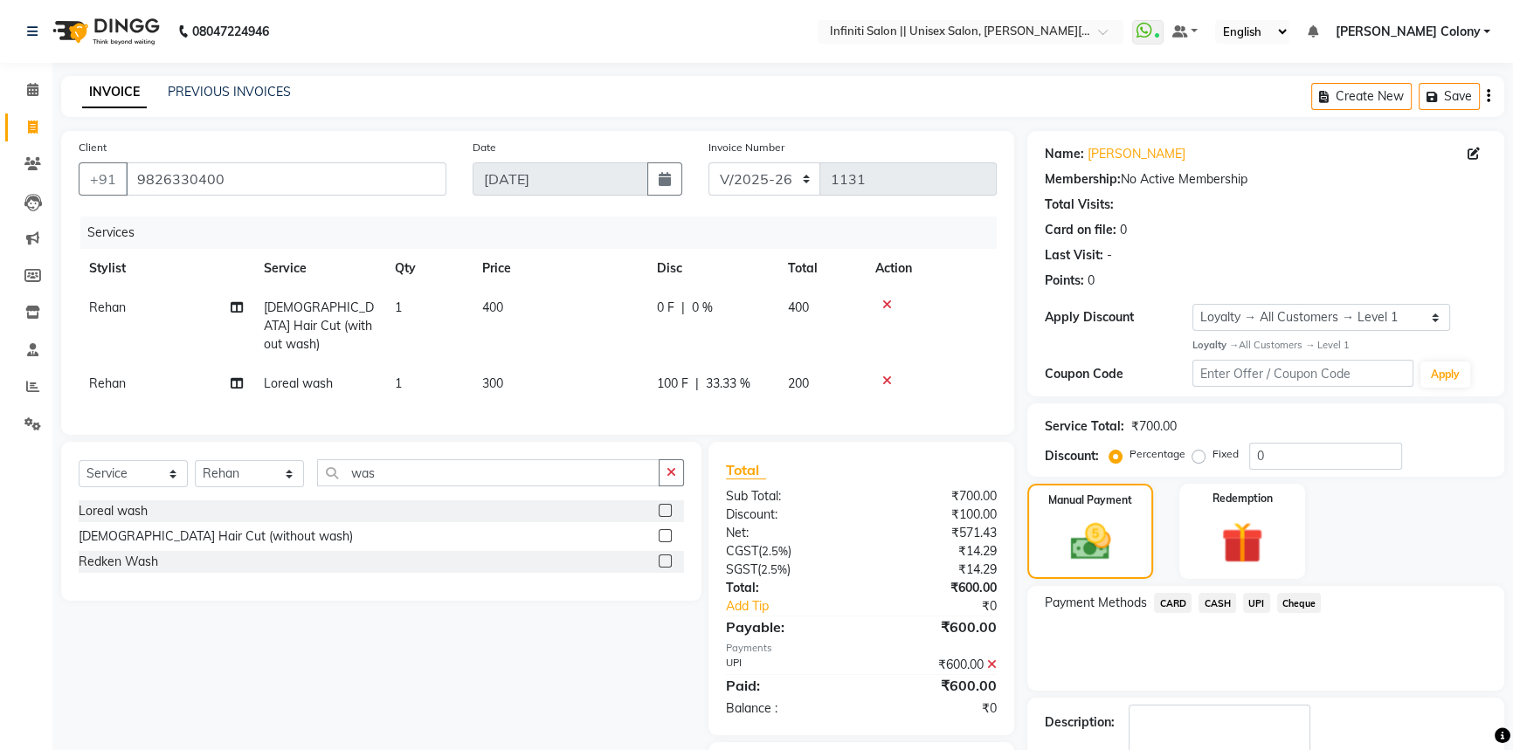
scroll to position [100, 0]
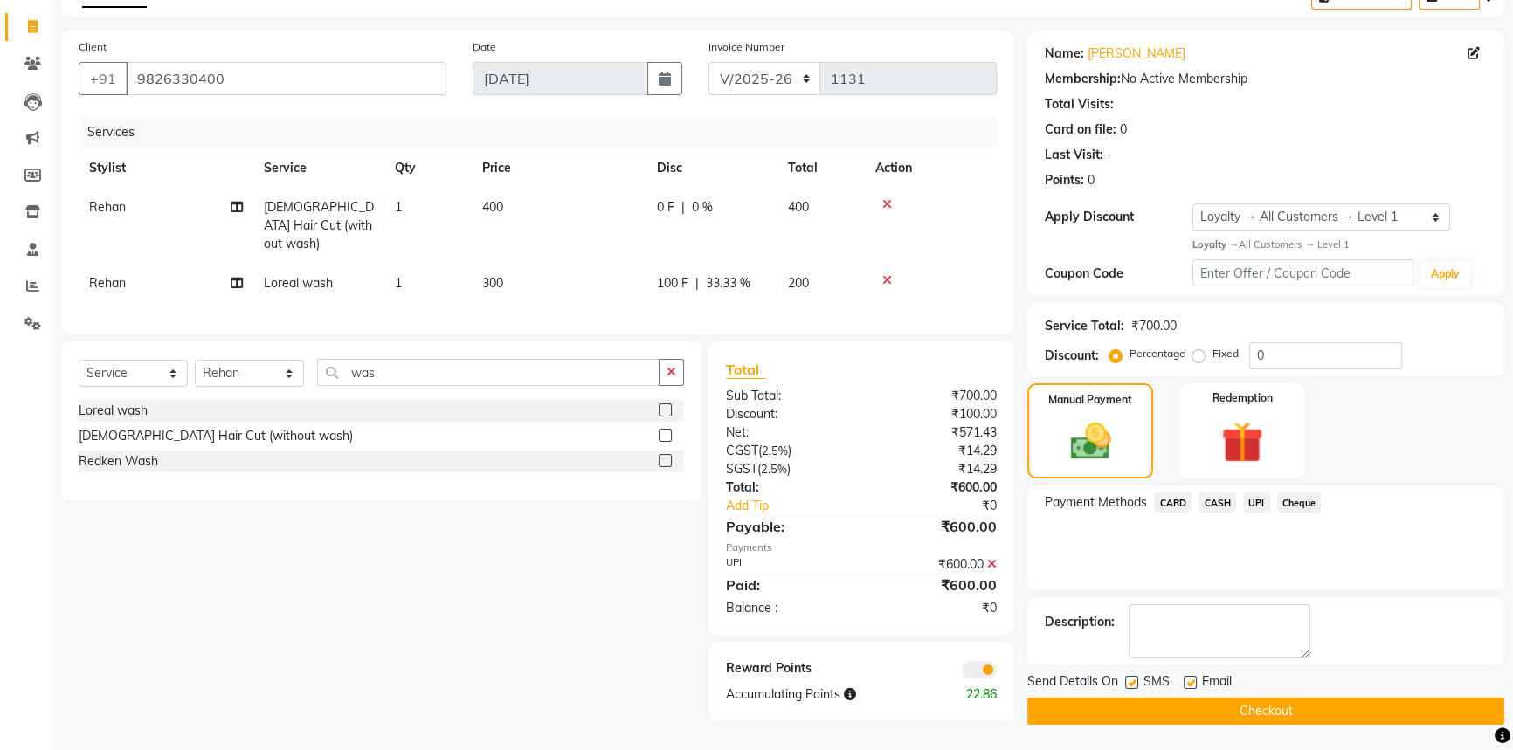
click at [1228, 707] on button "Checkout" at bounding box center [1265, 711] width 477 height 27
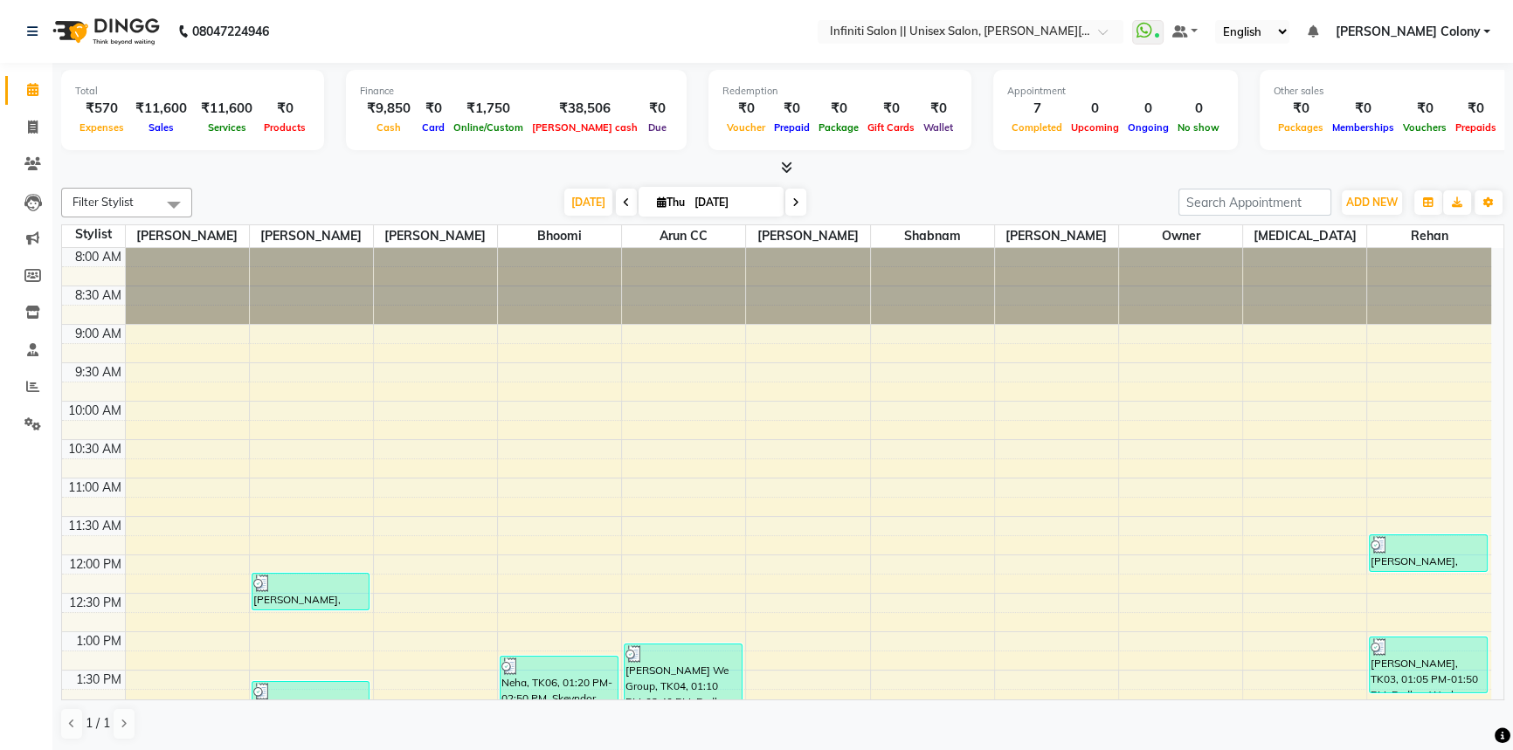
scroll to position [542, 0]
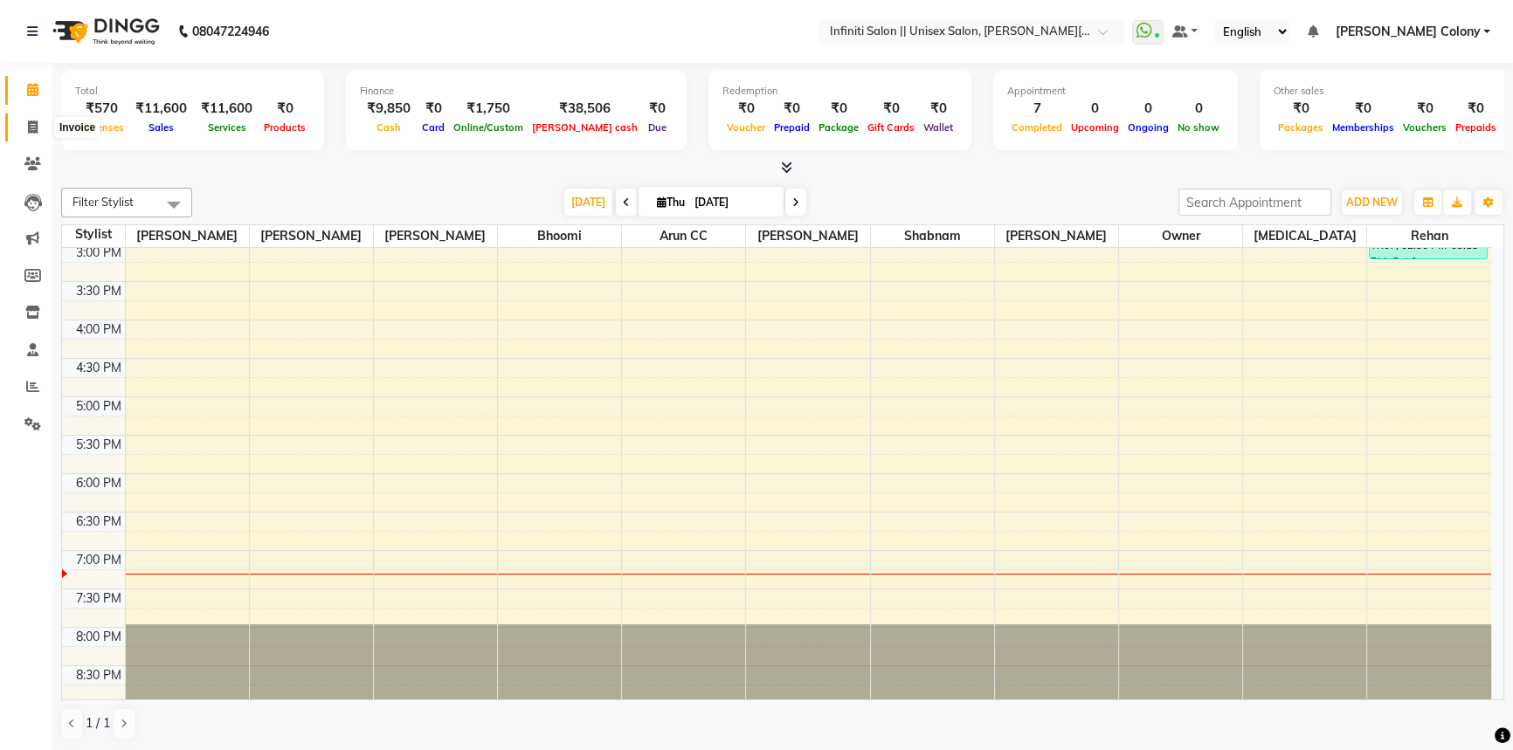
drag, startPoint x: 20, startPoint y: 123, endPoint x: 31, endPoint y: 125, distance: 10.6
click at [20, 123] on span at bounding box center [32, 128] width 31 height 20
select select "service"
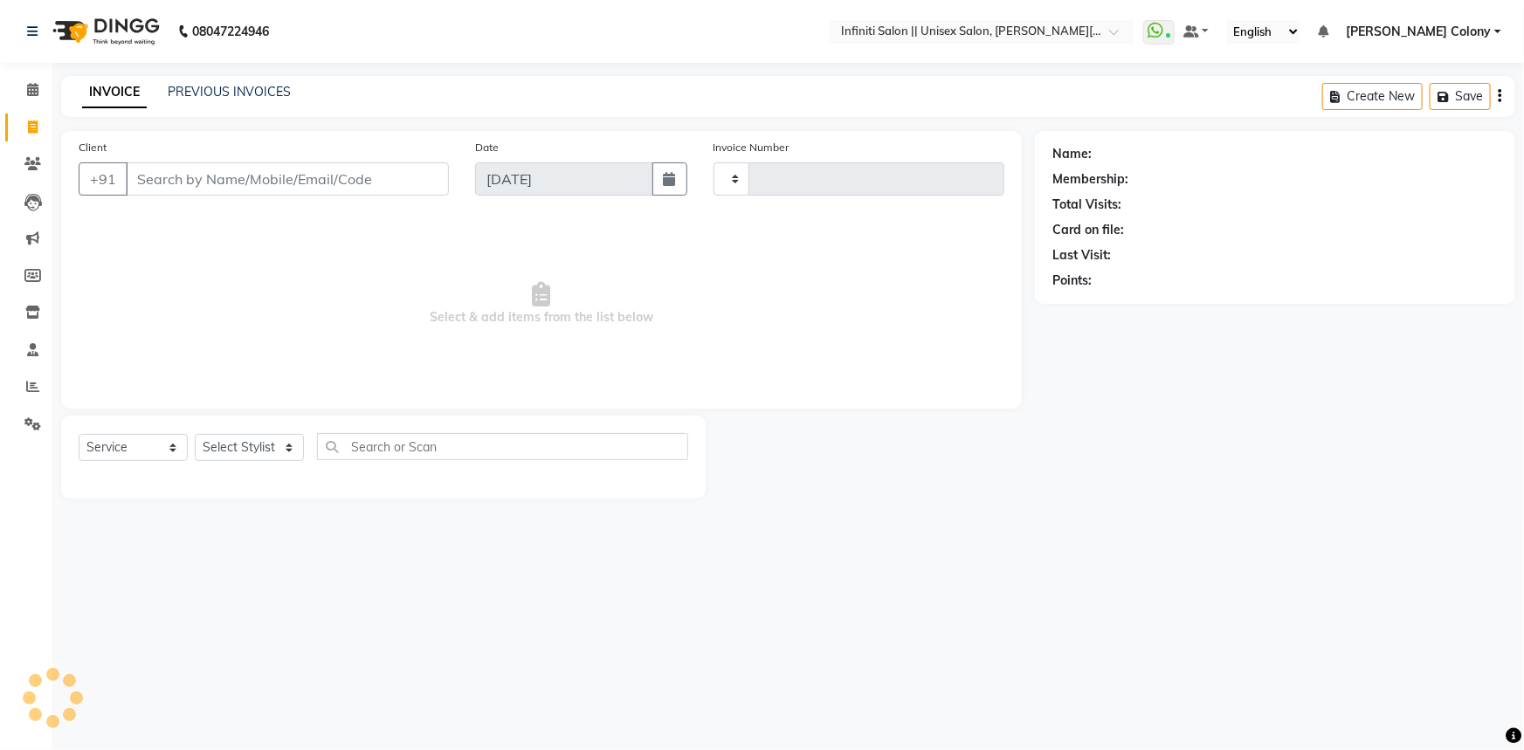
type input "1130"
select select "8233"
click at [173, 182] on input "Client" at bounding box center [287, 178] width 323 height 33
type input "7007072795"
click at [418, 191] on button "Add Client" at bounding box center [404, 178] width 90 height 33
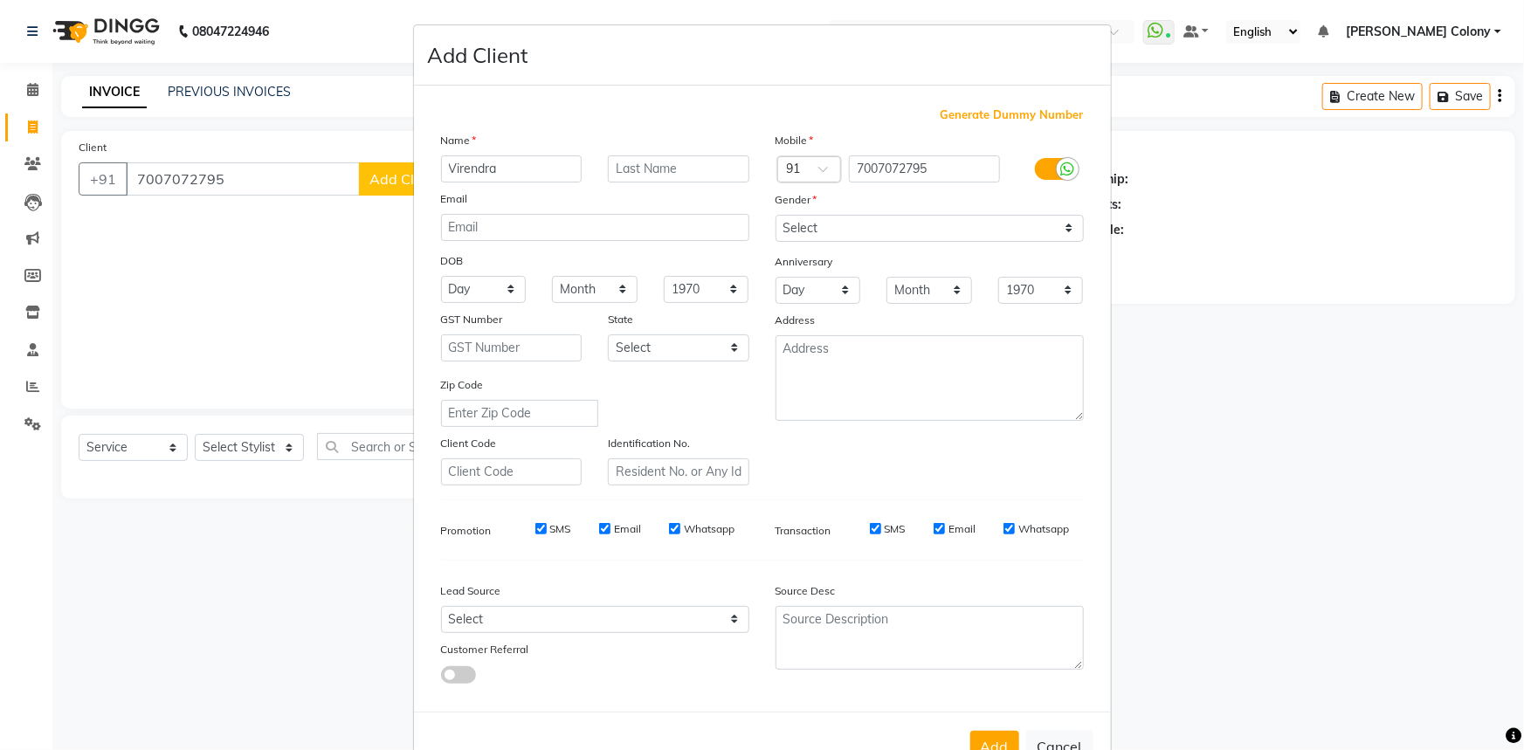
type input "Virendra"
drag, startPoint x: 822, startPoint y: 224, endPoint x: 814, endPoint y: 237, distance: 14.5
click at [820, 225] on select "Select Male Female Other Prefer Not To Say" at bounding box center [929, 228] width 308 height 27
select select "male"
click at [775, 215] on select "Select Male Female Other Prefer Not To Say" at bounding box center [929, 228] width 308 height 27
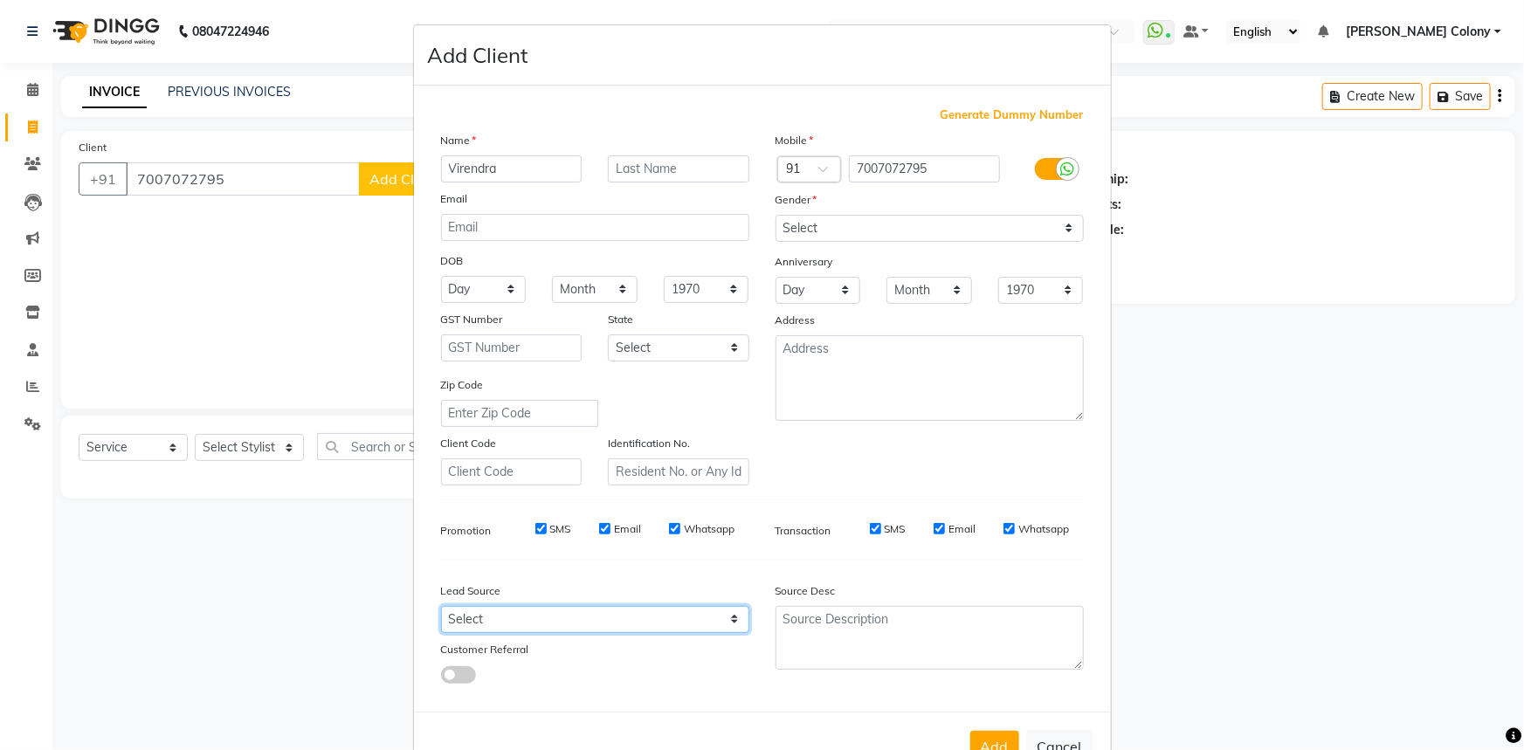
click at [589, 626] on select "Select Walk-in Referral Internet Friend Word of Mouth Advertisement Facebook Ju…" at bounding box center [595, 619] width 308 height 27
select select "54379"
click at [441, 610] on select "Select Walk-in Referral Internet Friend Word of Mouth Advertisement Facebook Ju…" at bounding box center [595, 619] width 308 height 27
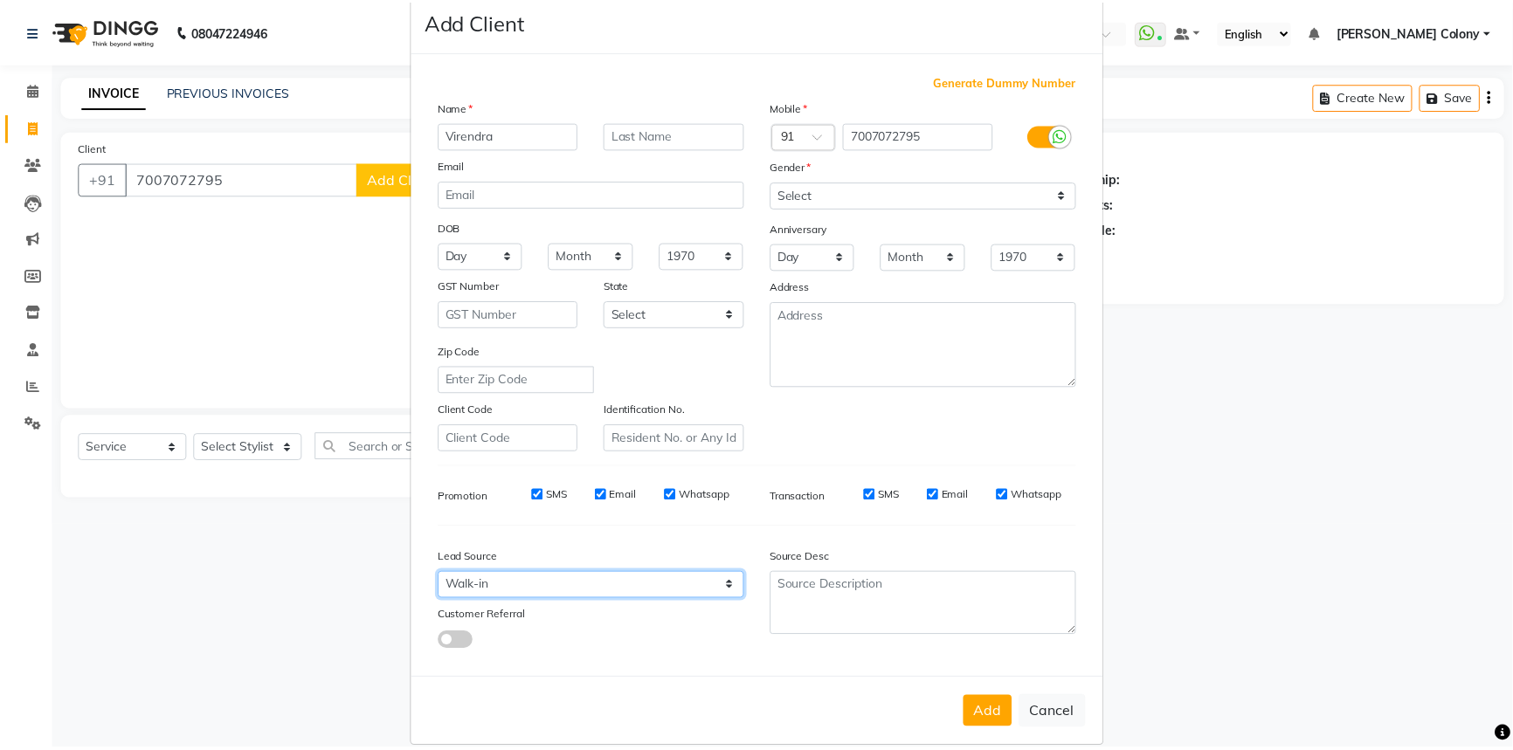
scroll to position [61, 0]
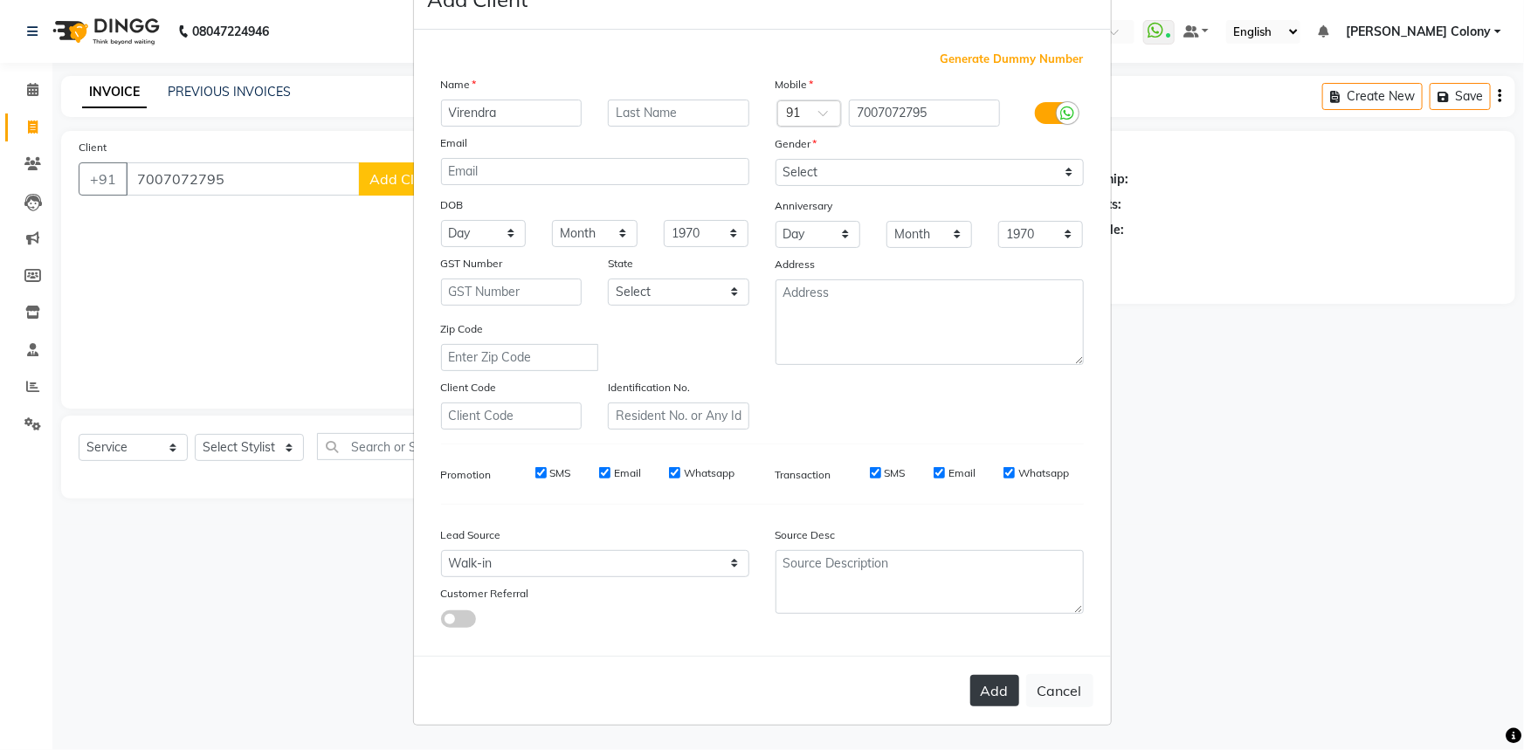
click at [981, 679] on button "Add" at bounding box center [994, 690] width 49 height 31
select select
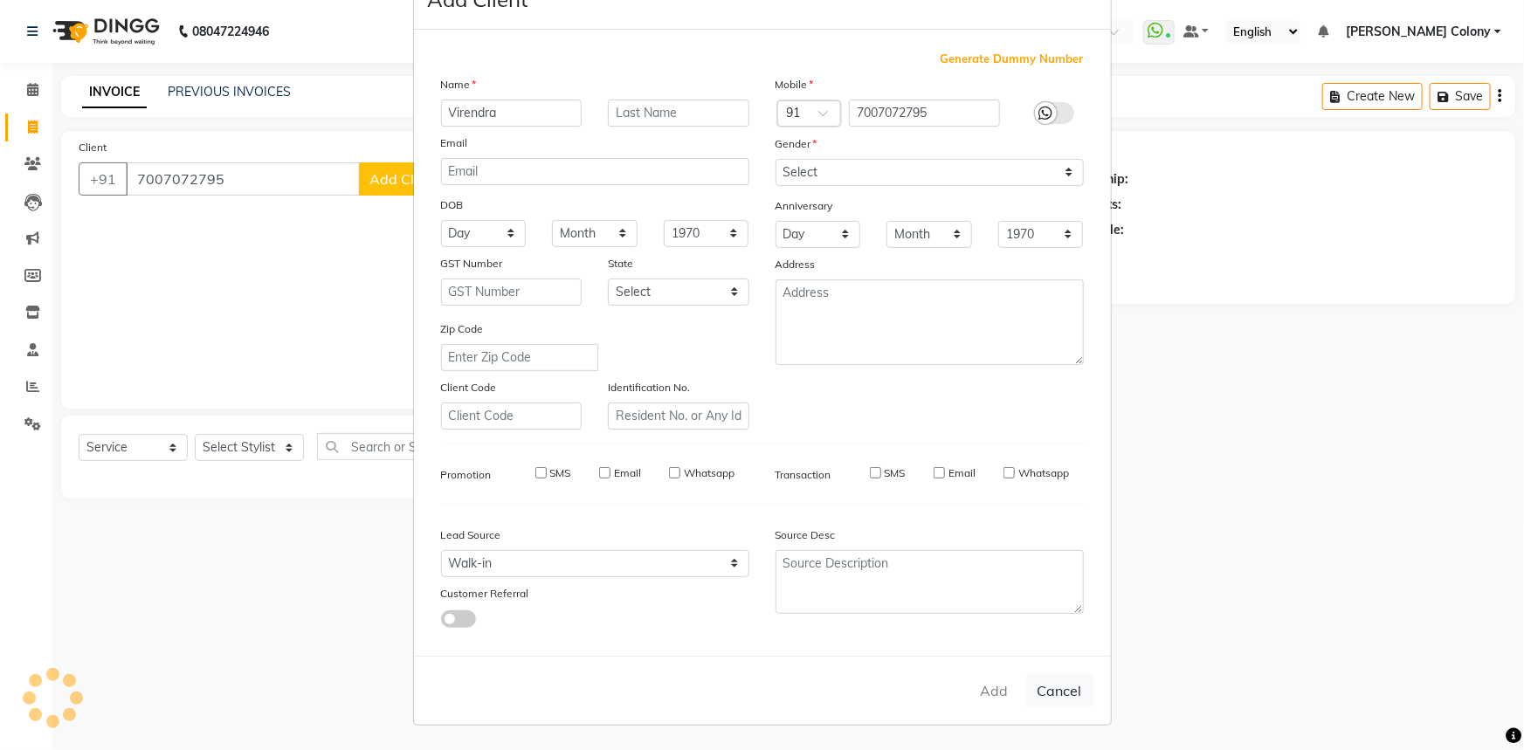
select select
checkbox input "false"
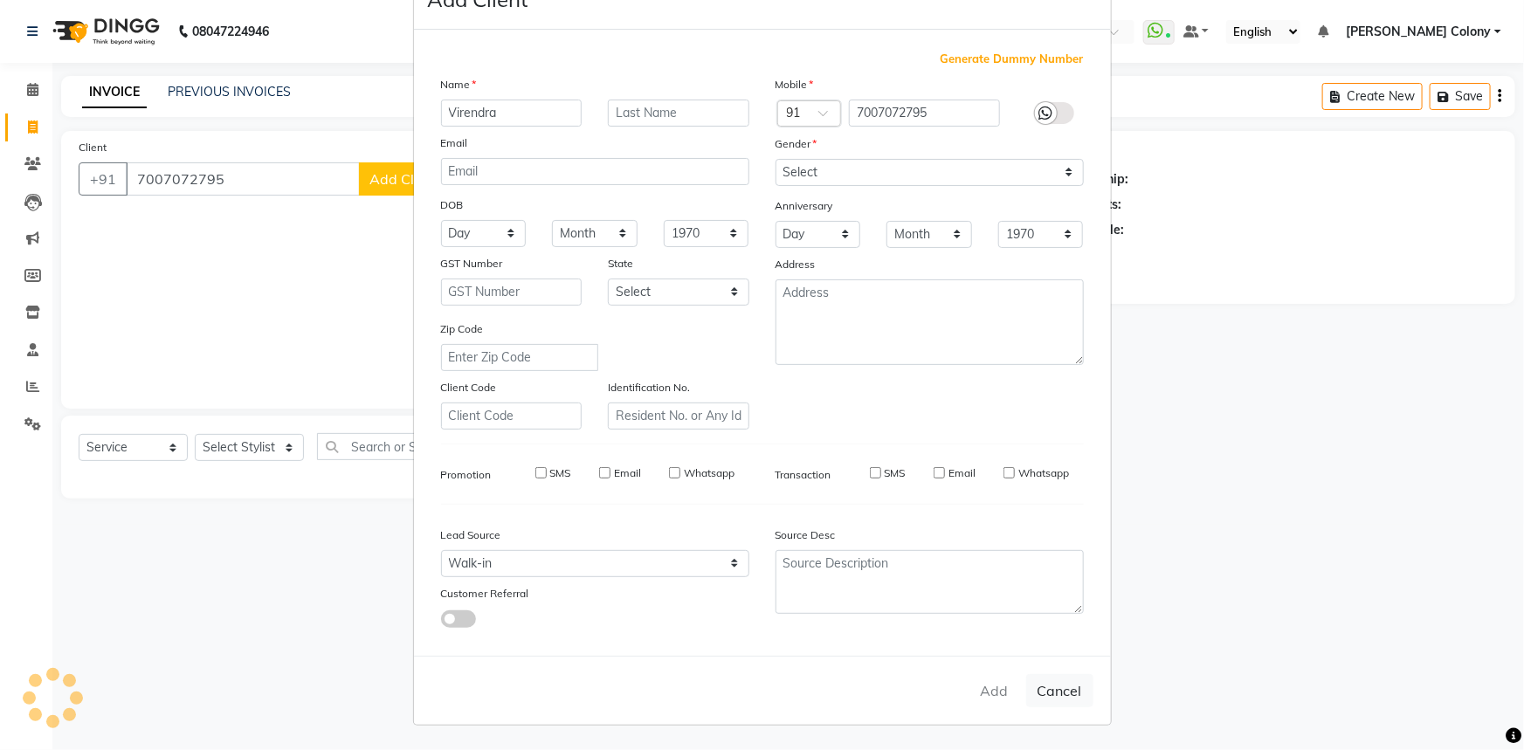
checkbox input "false"
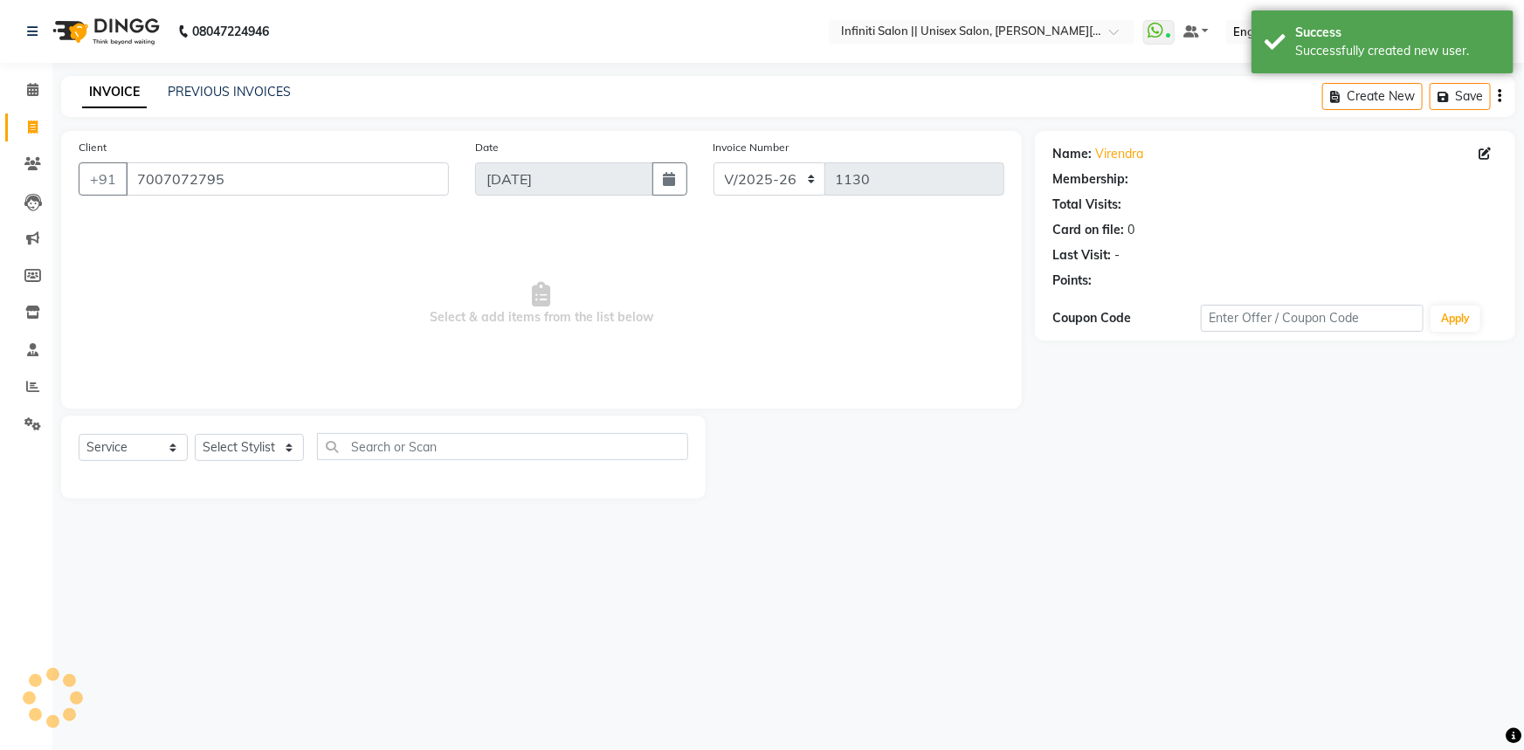
select select "1: Object"
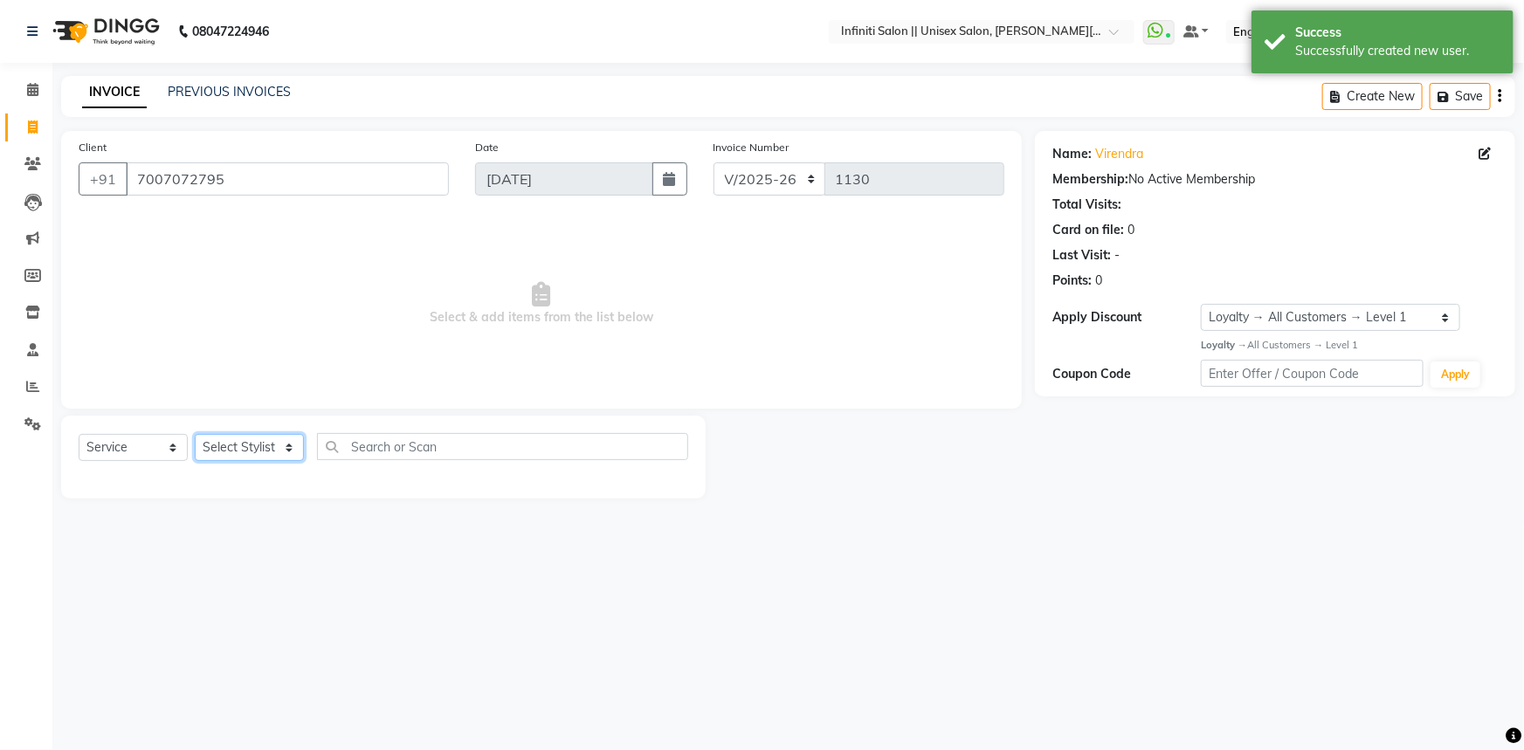
click at [231, 454] on select "Select Stylist Anjali Mahato Arun CC Ayush Bhoomi Dilshad Ahmad Ishu Moye Nikit…" at bounding box center [249, 447] width 109 height 27
select select "78902"
click at [195, 434] on select "Select Stylist Anjali Mahato Arun CC Ayush Bhoomi Dilshad Ahmad Ishu Moye Nikit…" at bounding box center [249, 447] width 109 height 27
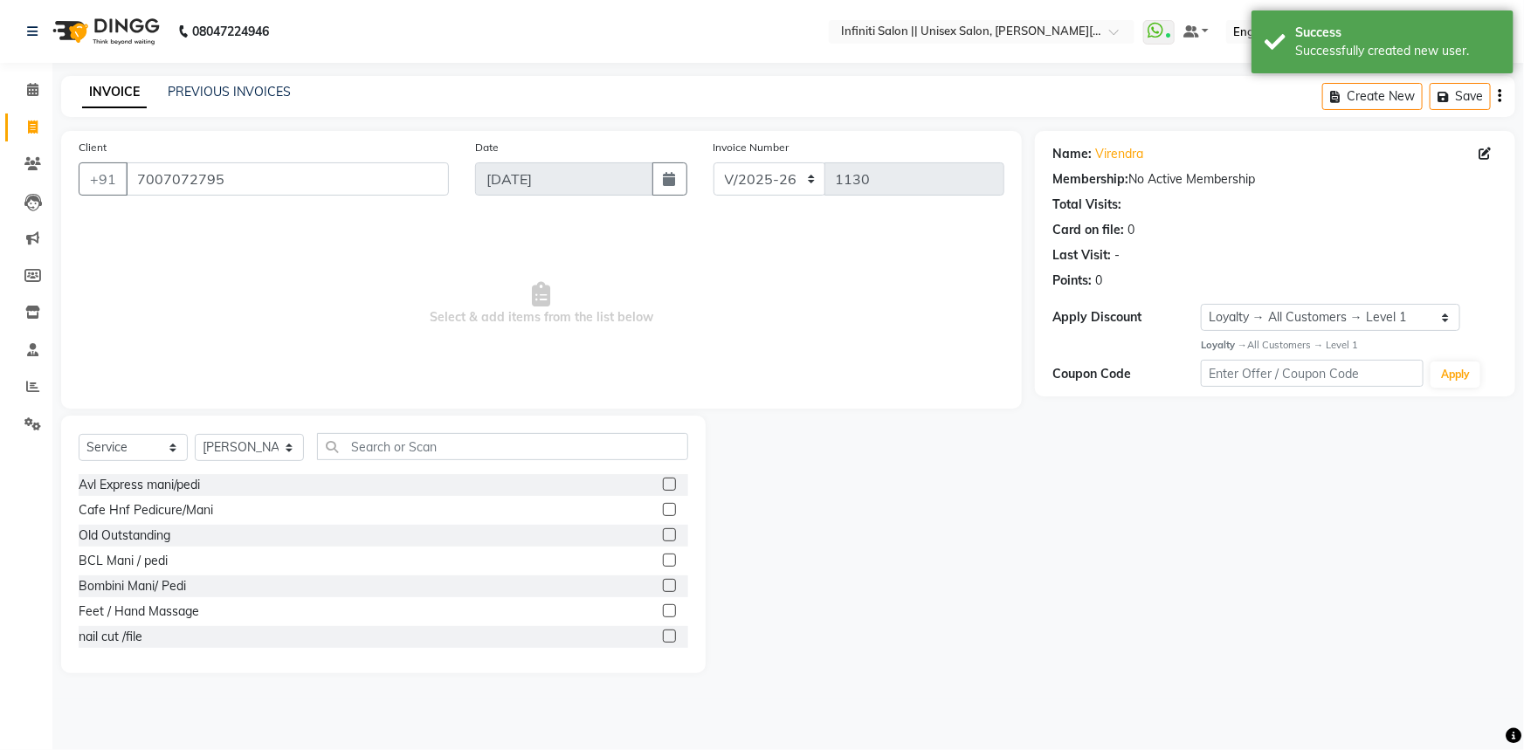
click at [394, 469] on div "Select Service Product Membership Package Voucher Prepaid Gift Card Select Styl…" at bounding box center [384, 453] width 610 height 41
click at [393, 446] on input "text" at bounding box center [502, 446] width 371 height 27
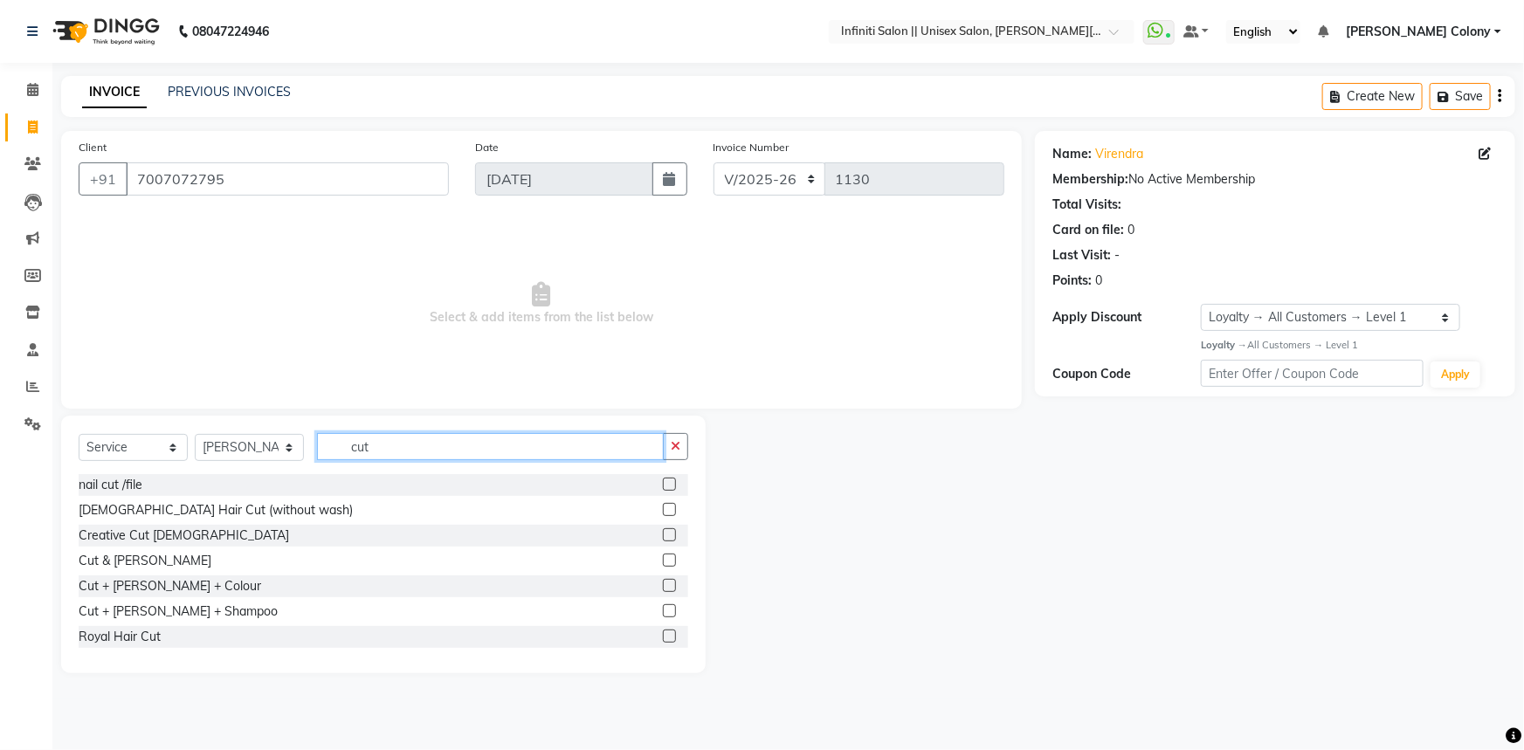
type input "cut"
click at [663, 558] on label at bounding box center [669, 560] width 13 height 13
click at [663, 558] on input "checkbox" at bounding box center [668, 560] width 11 height 11
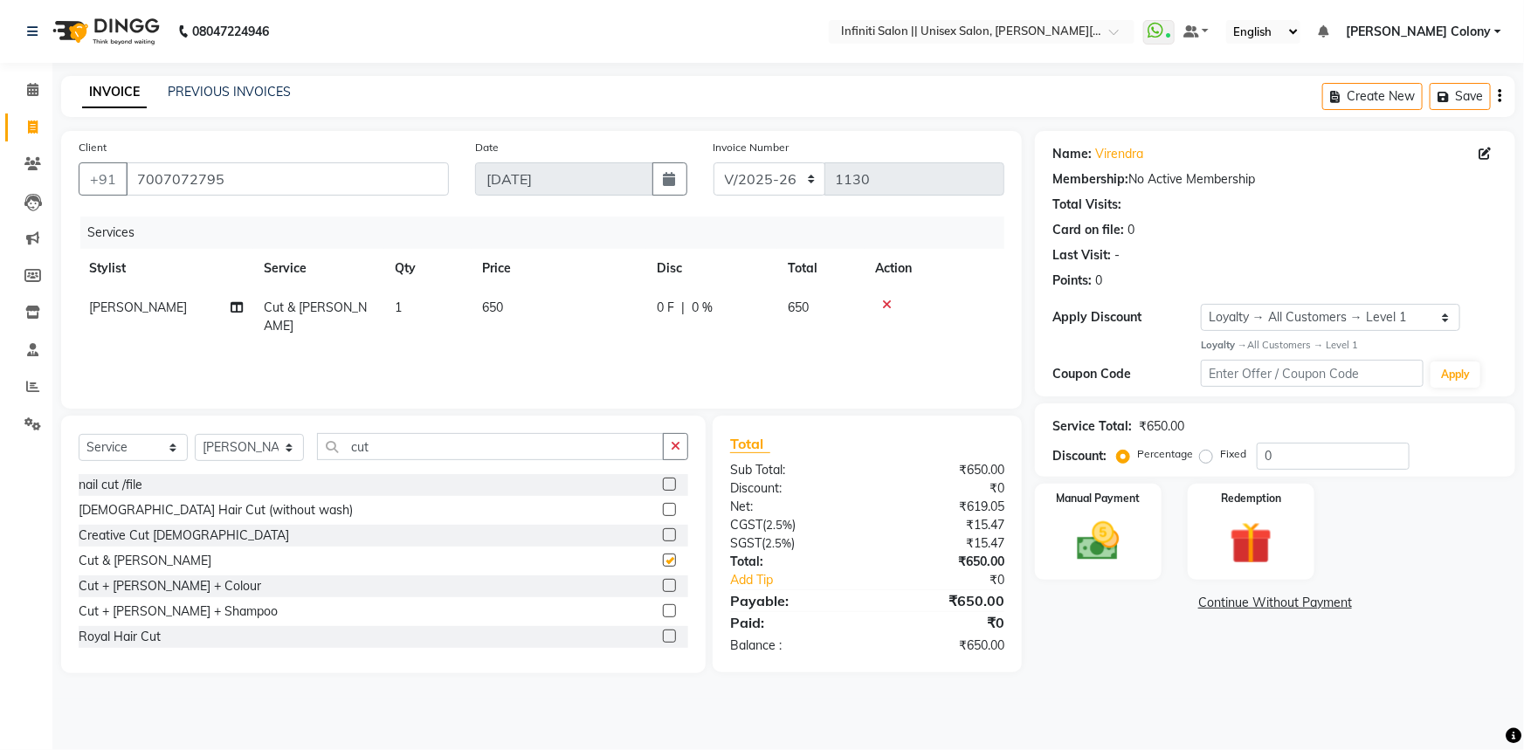
checkbox input "false"
click at [1140, 509] on div "Manual Payment" at bounding box center [1098, 532] width 132 height 100
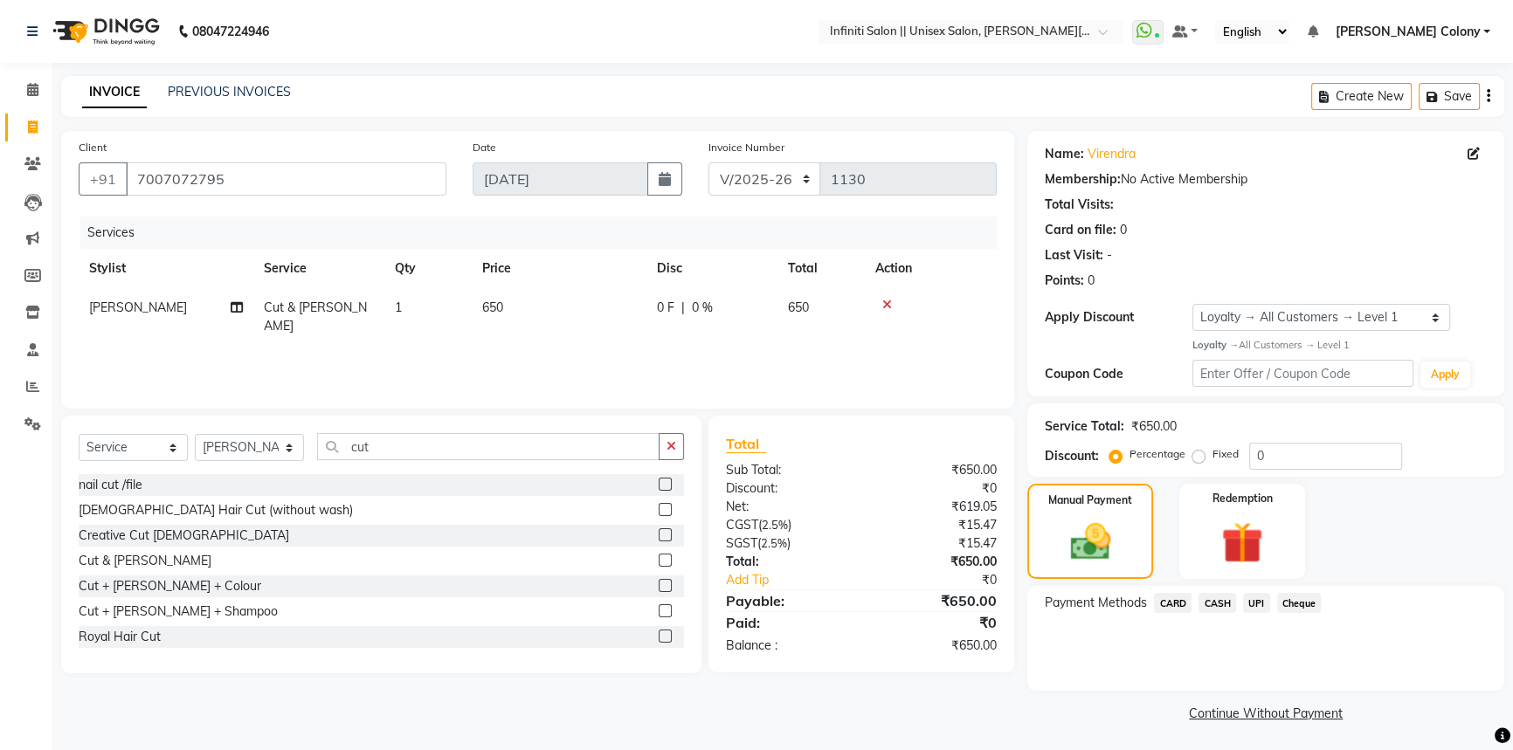
click at [1248, 605] on span "UPI" at bounding box center [1256, 603] width 27 height 20
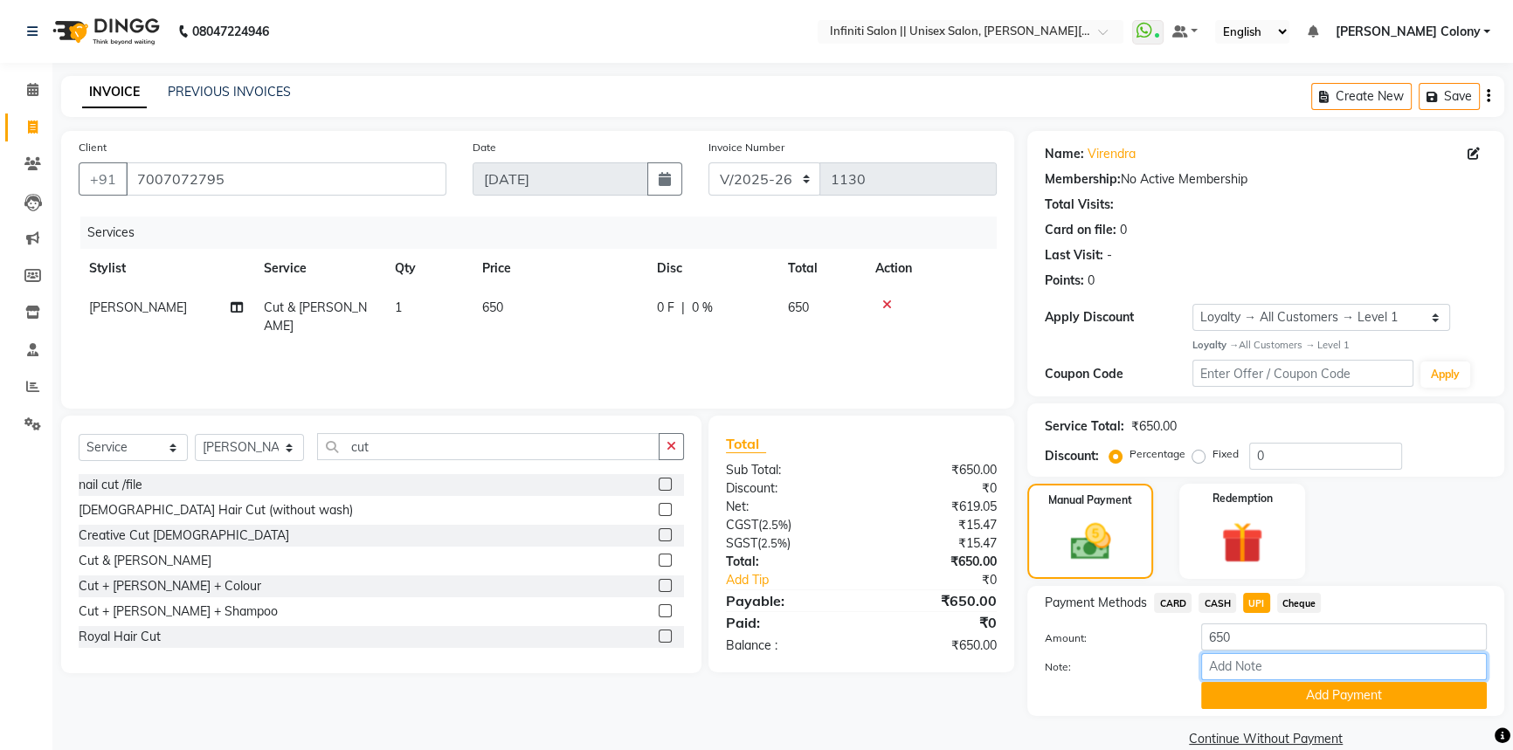
click at [1251, 678] on input "Note:" at bounding box center [1344, 666] width 286 height 27
click at [1243, 695] on button "Add Payment" at bounding box center [1344, 695] width 286 height 27
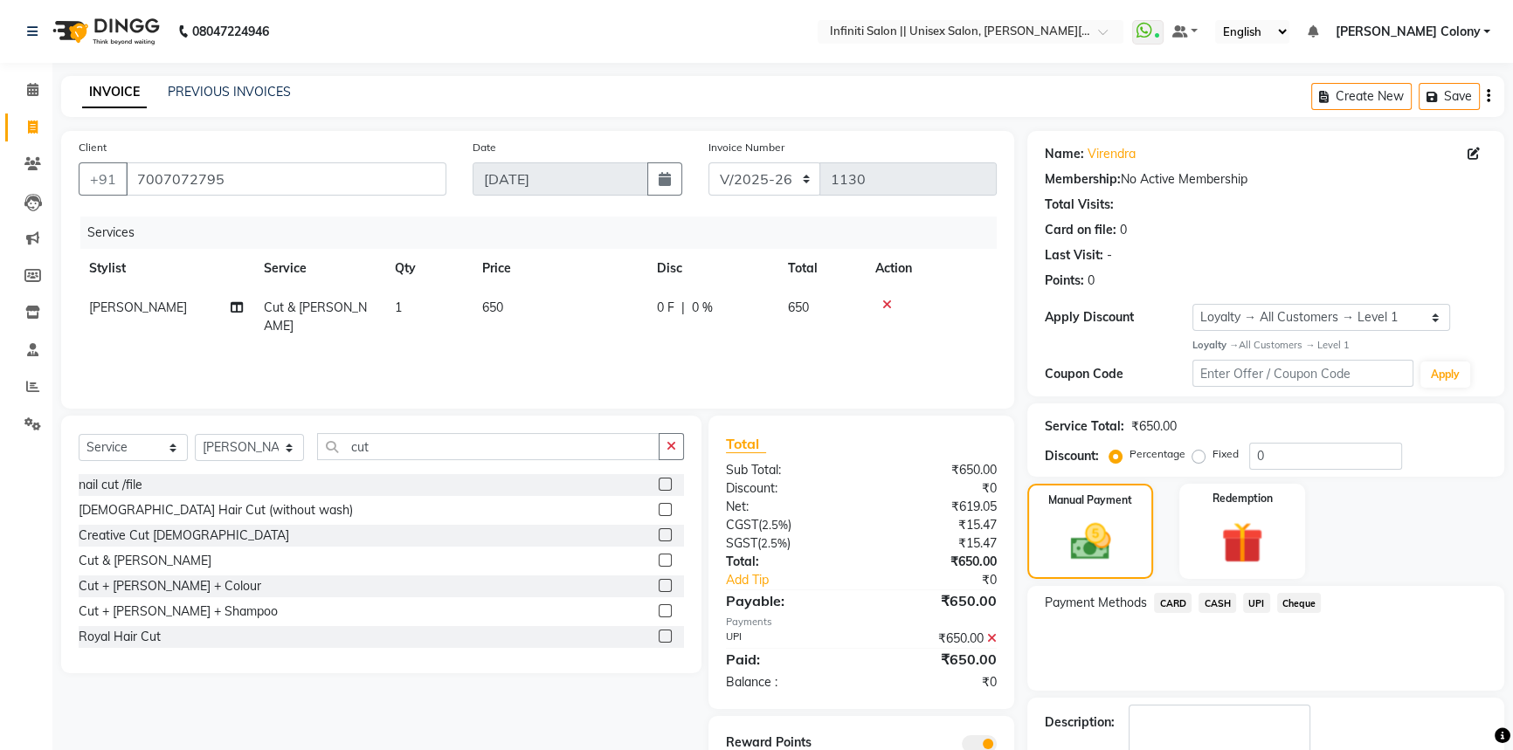
scroll to position [100, 0]
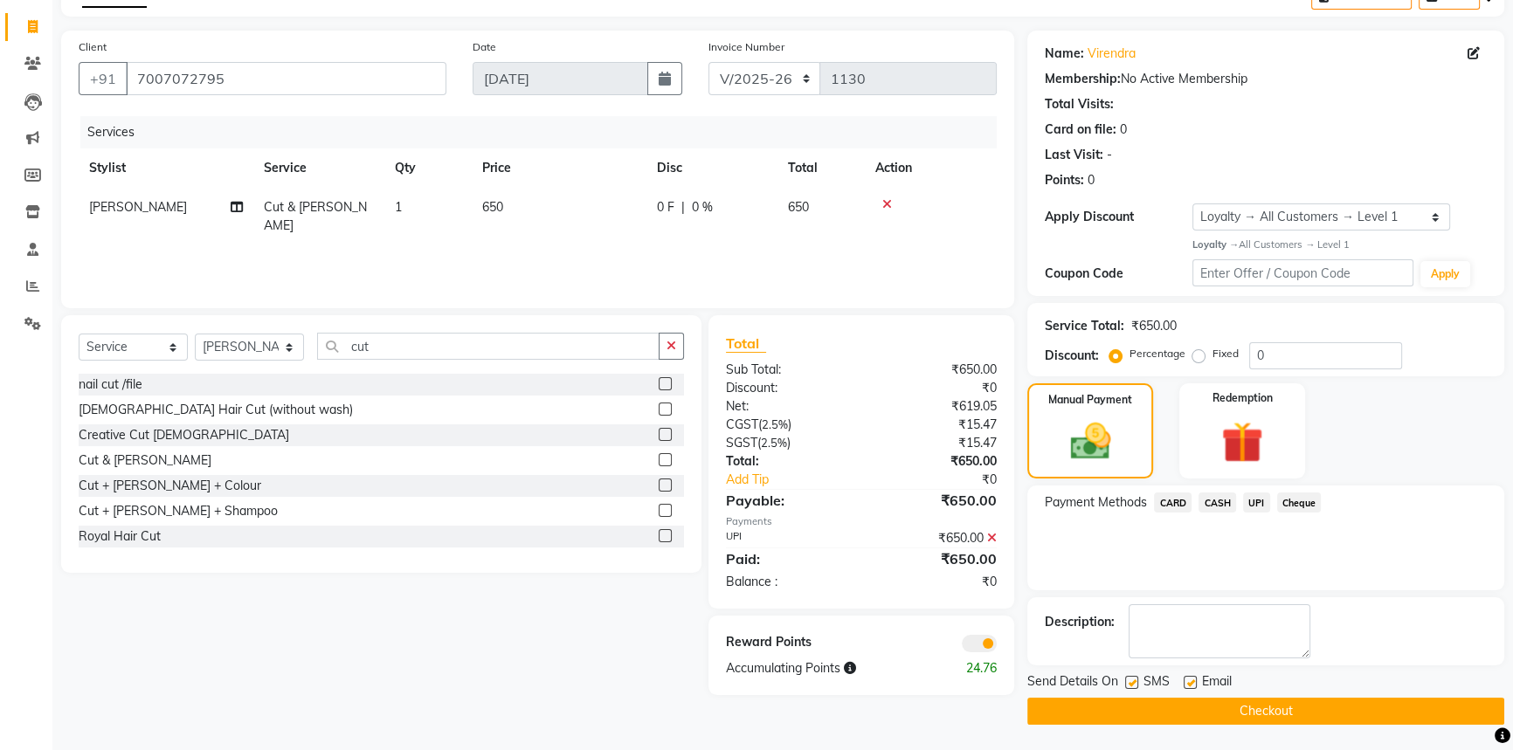
click at [1242, 713] on button "Checkout" at bounding box center [1265, 711] width 477 height 27
